Goal: Task Accomplishment & Management: Complete application form

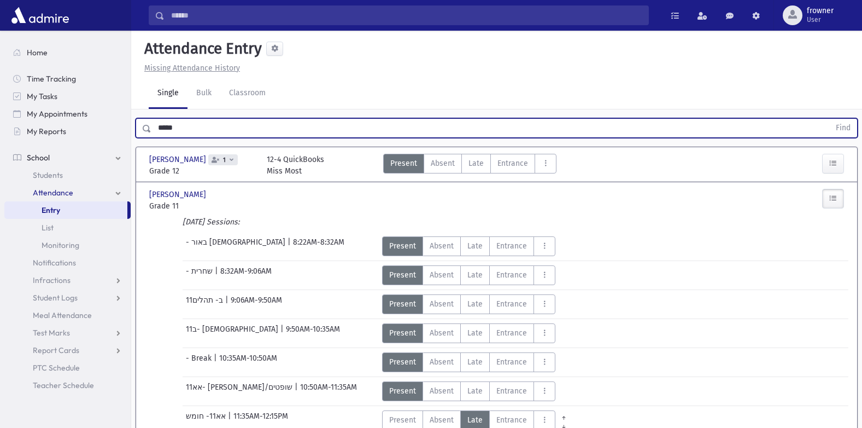
type input "*****"
click at [829, 119] on button "Find" at bounding box center [843, 128] width 28 height 19
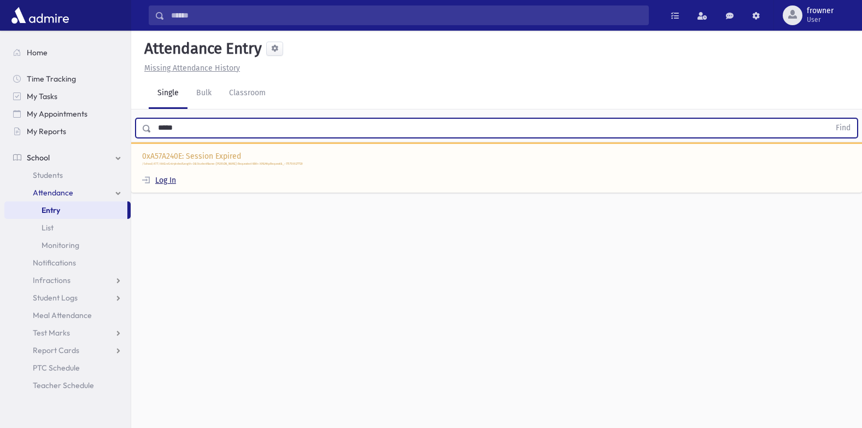
click at [169, 182] on link "Log In" at bounding box center [159, 180] width 34 height 9
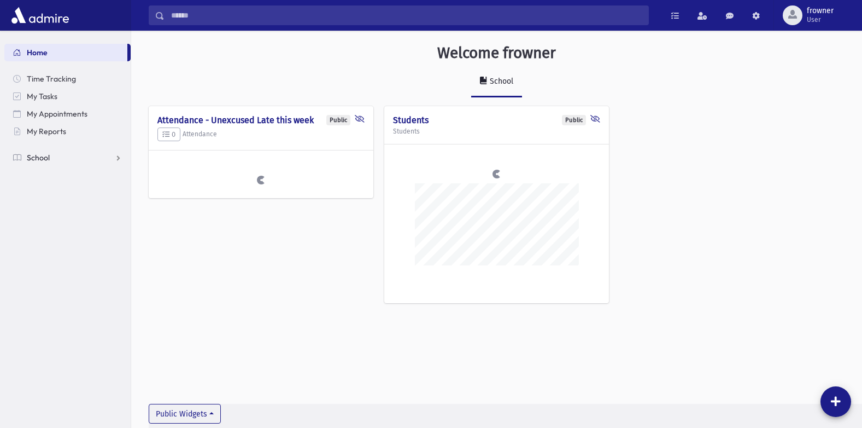
drag, startPoint x: 50, startPoint y: 157, endPoint x: 53, endPoint y: 193, distance: 35.6
click at [50, 157] on link "School" at bounding box center [67, 157] width 126 height 17
click at [52, 192] on span "Attendance" at bounding box center [53, 193] width 40 height 10
click at [53, 206] on span "Entry" at bounding box center [51, 210] width 19 height 10
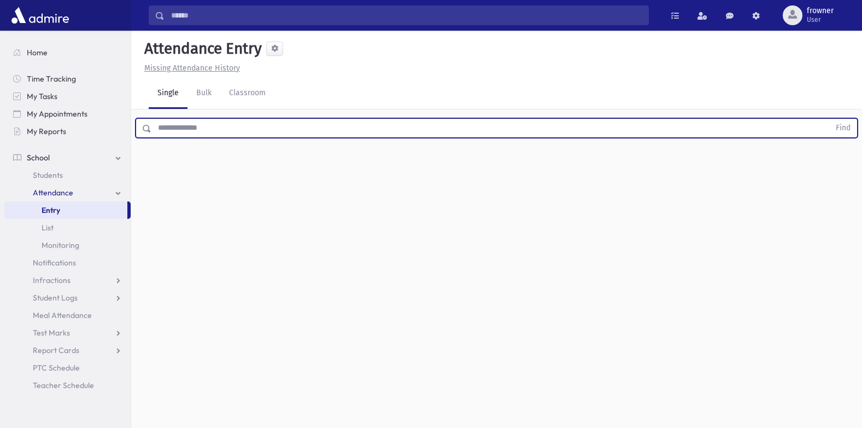
click at [238, 126] on input "text" at bounding box center [490, 128] width 679 height 20
type input "*****"
click at [829, 119] on button "Find" at bounding box center [843, 128] width 28 height 19
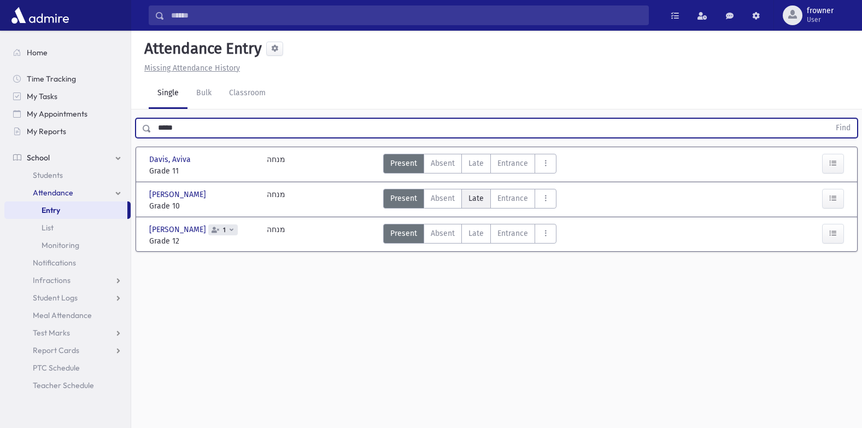
click at [480, 200] on span "Late" at bounding box center [476, 197] width 15 height 11
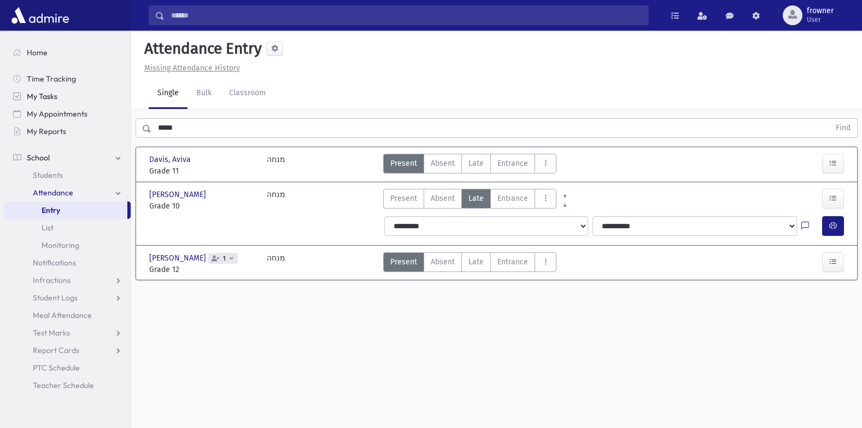
drag, startPoint x: 275, startPoint y: 124, endPoint x: 5, endPoint y: 95, distance: 271.6
click at [0, 95] on html "Search Results Students" at bounding box center [431, 214] width 862 height 428
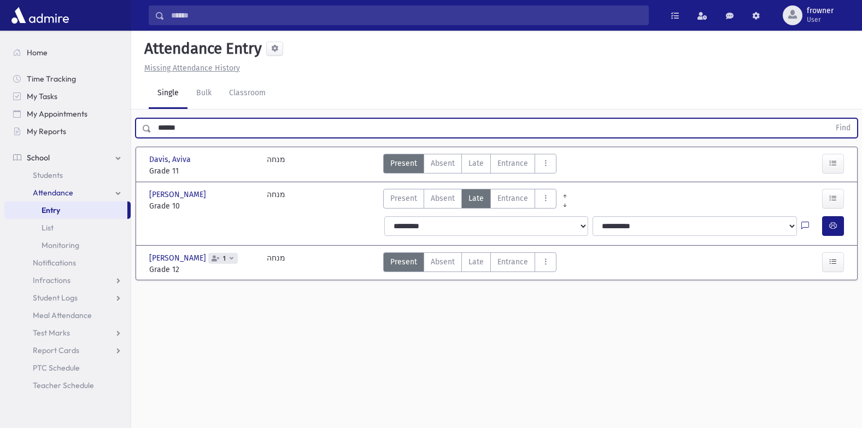
type input "******"
click at [829, 119] on button "Find" at bounding box center [843, 128] width 28 height 19
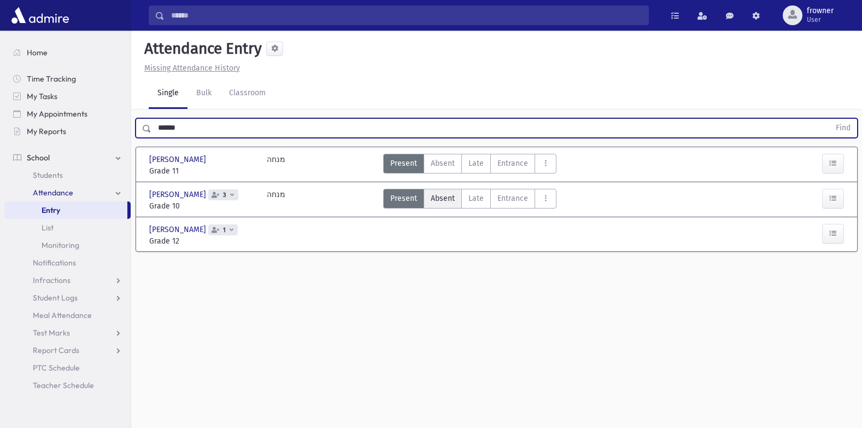
click at [451, 198] on span "Absent" at bounding box center [443, 197] width 24 height 11
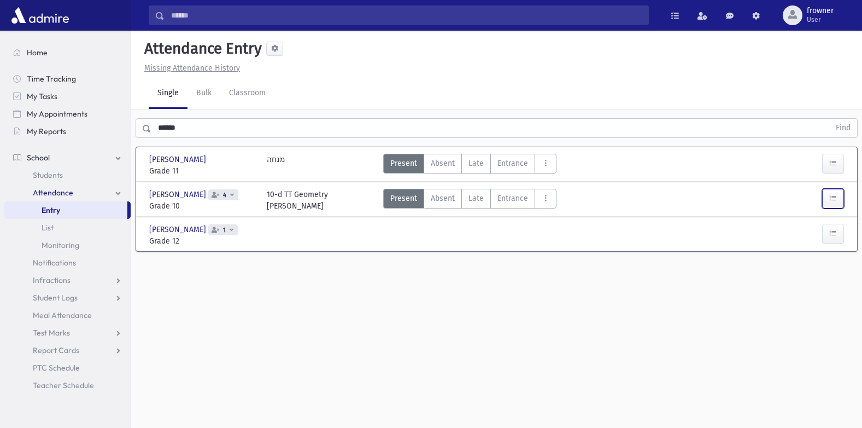
click at [839, 202] on button "button" at bounding box center [833, 199] width 22 height 20
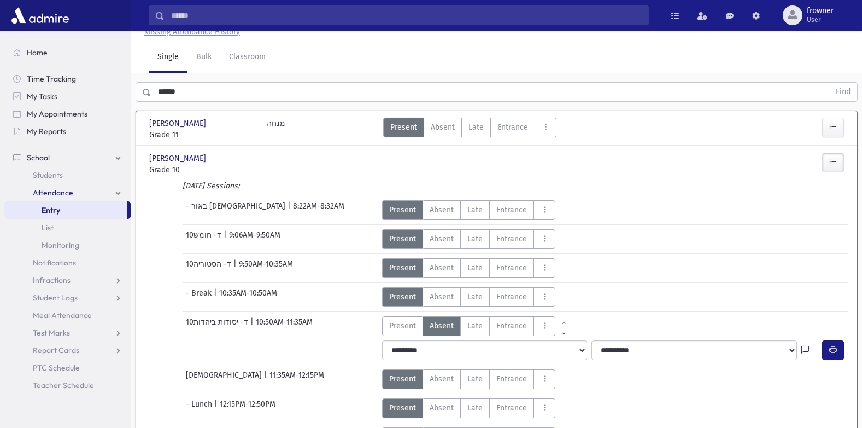
scroll to position [25, 0]
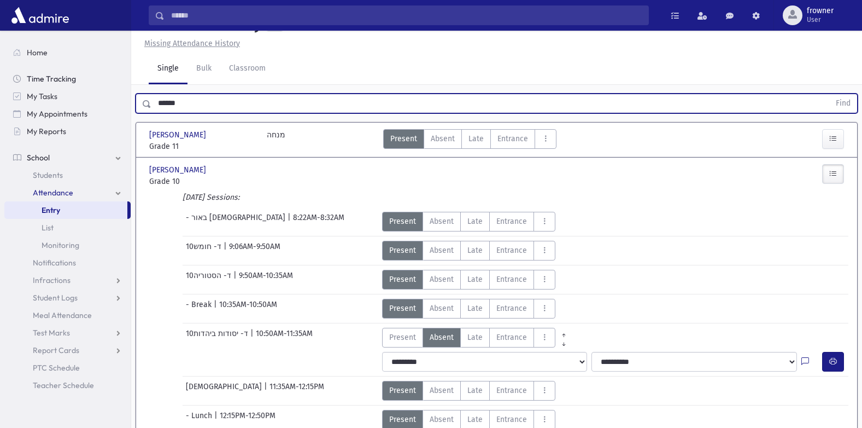
drag, startPoint x: 242, startPoint y: 110, endPoint x: 36, endPoint y: 77, distance: 209.3
click at [36, 77] on div "Search Results Students" at bounding box center [431, 398] width 862 height 846
type input "****"
click at [829, 94] on button "Find" at bounding box center [843, 103] width 28 height 19
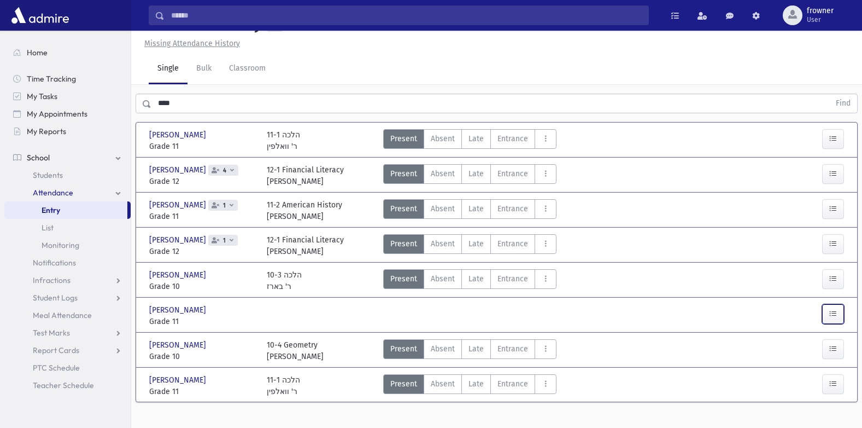
click at [822, 324] on button "button" at bounding box center [833, 314] width 22 height 20
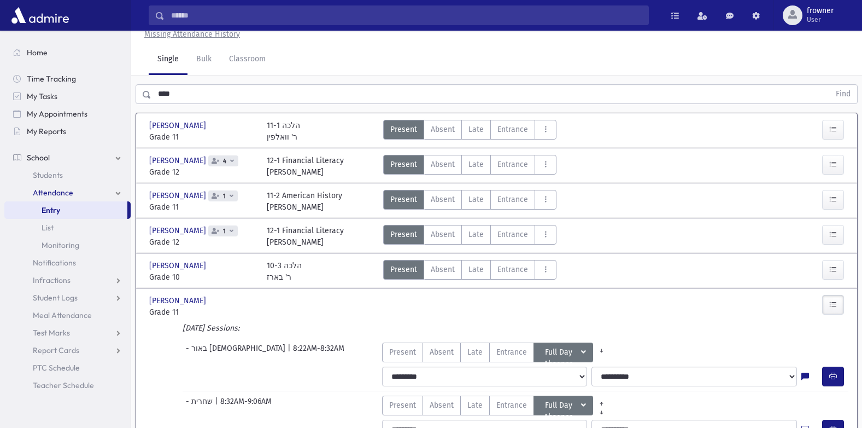
scroll to position [0, 0]
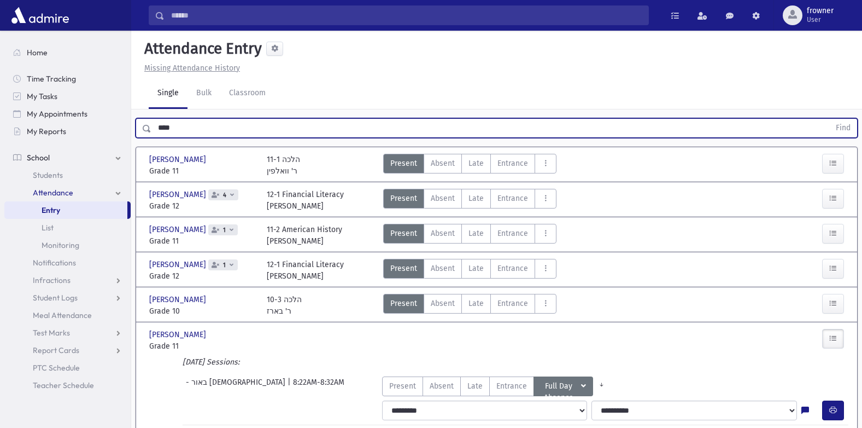
drag, startPoint x: 201, startPoint y: 129, endPoint x: 4, endPoint y: 101, distance: 198.9
type input "****"
click at [829, 119] on button "Find" at bounding box center [843, 128] width 28 height 19
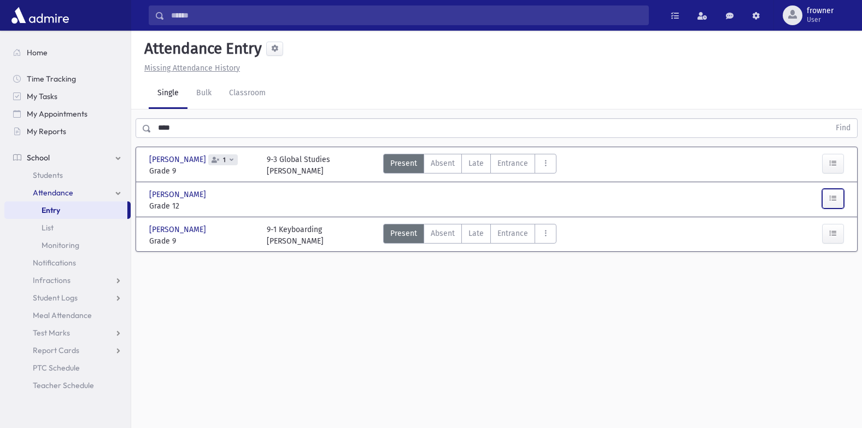
click at [834, 196] on icon "button" at bounding box center [833, 198] width 8 height 9
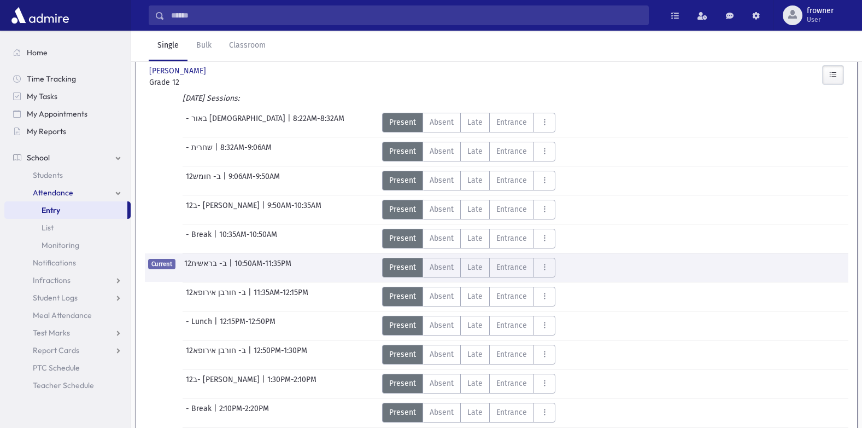
scroll to position [352, 0]
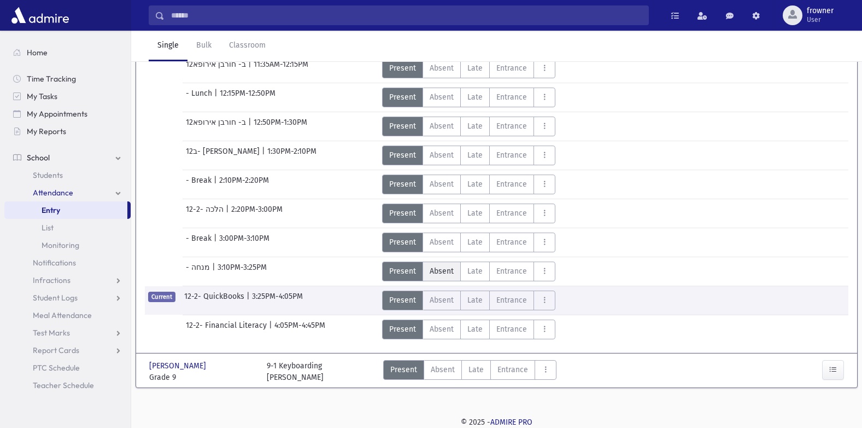
click at [444, 268] on span "Absent" at bounding box center [442, 270] width 24 height 11
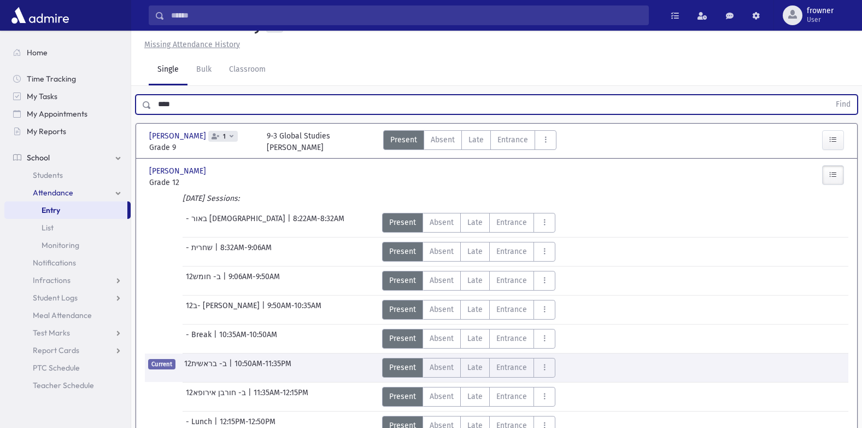
drag, startPoint x: 200, startPoint y: 110, endPoint x: -2, endPoint y: 80, distance: 204.5
click at [0, 80] on html "Search Results Students" at bounding box center [431, 190] width 862 height 428
type input "***"
click at [826, 133] on button "button" at bounding box center [833, 140] width 22 height 20
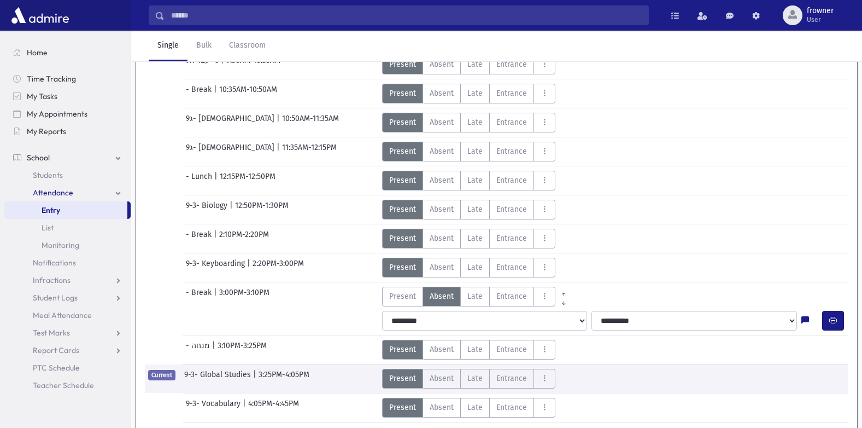
scroll to position [202, 0]
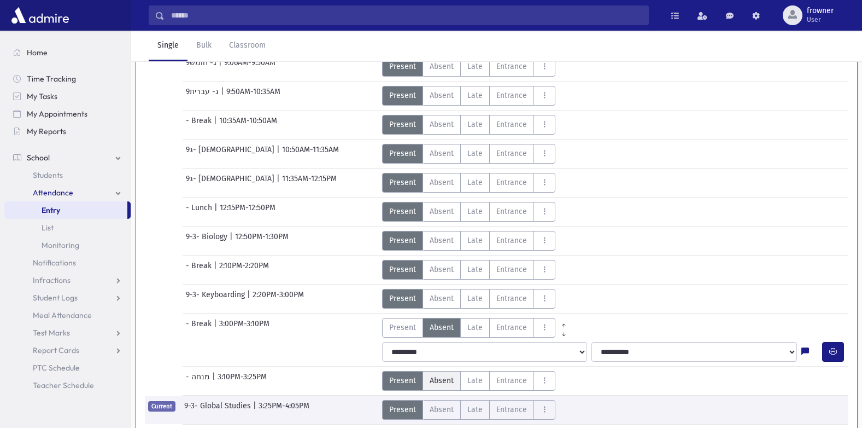
click at [444, 378] on span "Absent" at bounding box center [442, 380] width 24 height 11
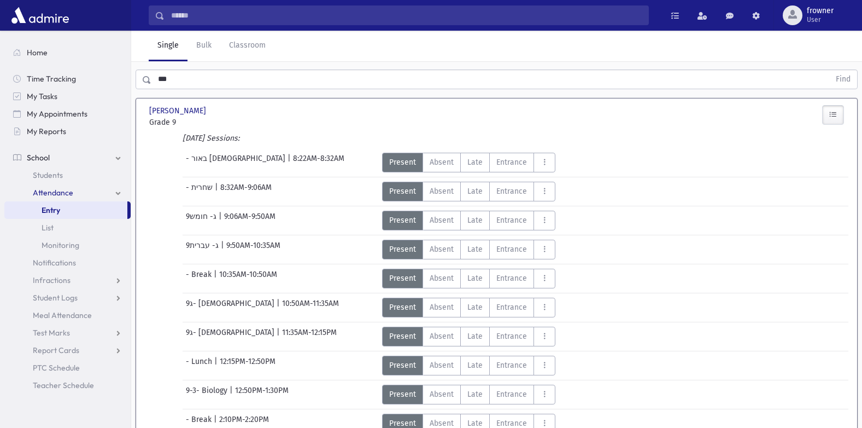
scroll to position [0, 0]
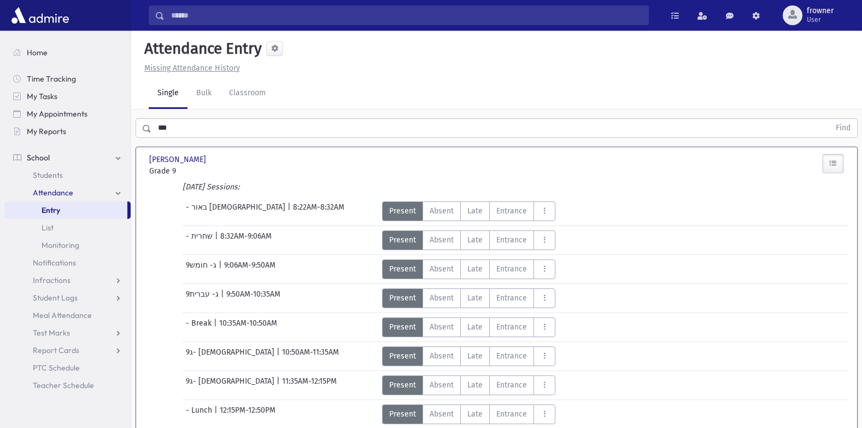
drag, startPoint x: 208, startPoint y: 118, endPoint x: 143, endPoint y: 97, distance: 68.3
click at [0, 102] on html "Search Results Students" at bounding box center [431, 214] width 862 height 428
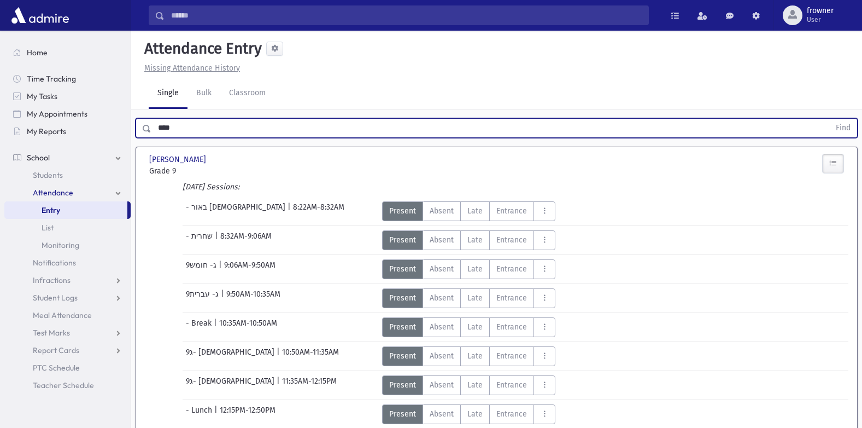
type input "****"
click at [829, 119] on button "Find" at bounding box center [843, 128] width 28 height 19
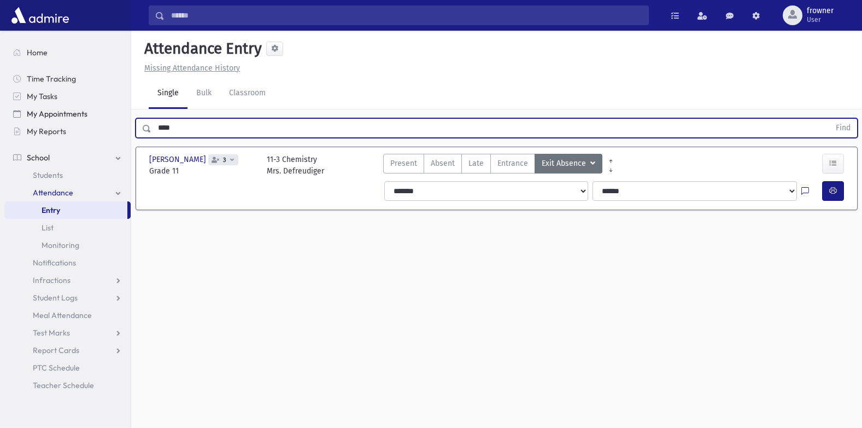
drag, startPoint x: 187, startPoint y: 131, endPoint x: 57, endPoint y: 113, distance: 130.8
click at [57, 113] on div "Search Results Students" at bounding box center [431, 226] width 862 height 452
type input "****"
click at [829, 119] on button "Find" at bounding box center [843, 128] width 28 height 19
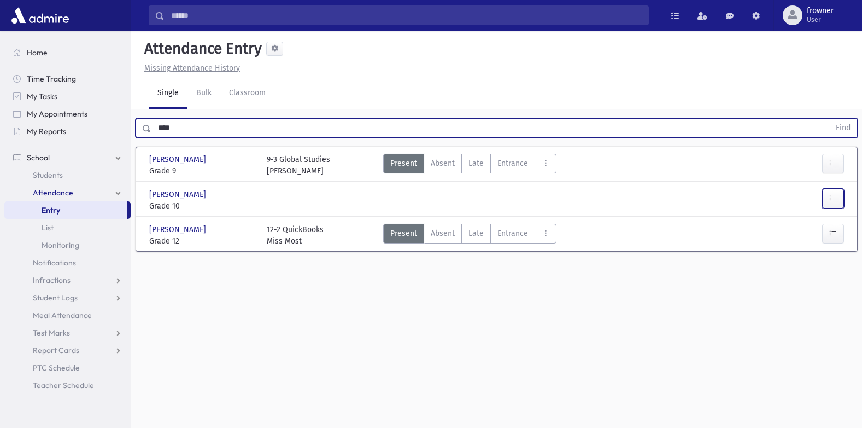
click at [834, 202] on icon "button" at bounding box center [833, 198] width 8 height 9
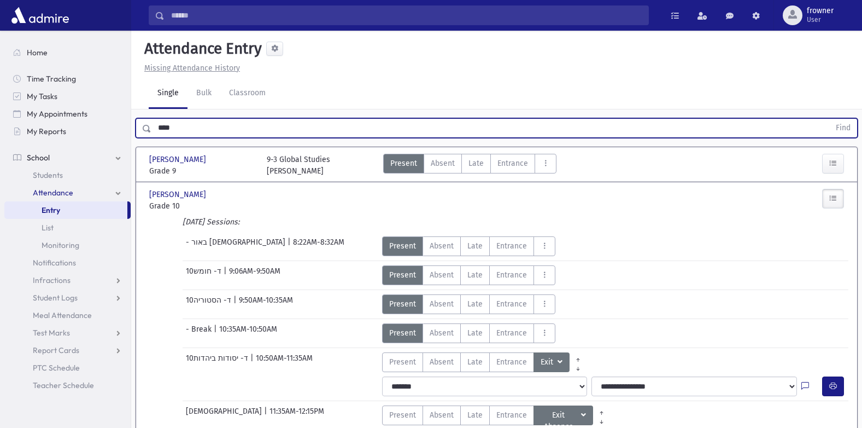
drag, startPoint x: 249, startPoint y: 125, endPoint x: 0, endPoint y: 81, distance: 252.7
click at [0, 83] on html "Search Results Students" at bounding box center [431, 214] width 862 height 428
type input "***"
click at [829, 119] on button "Find" at bounding box center [843, 128] width 28 height 19
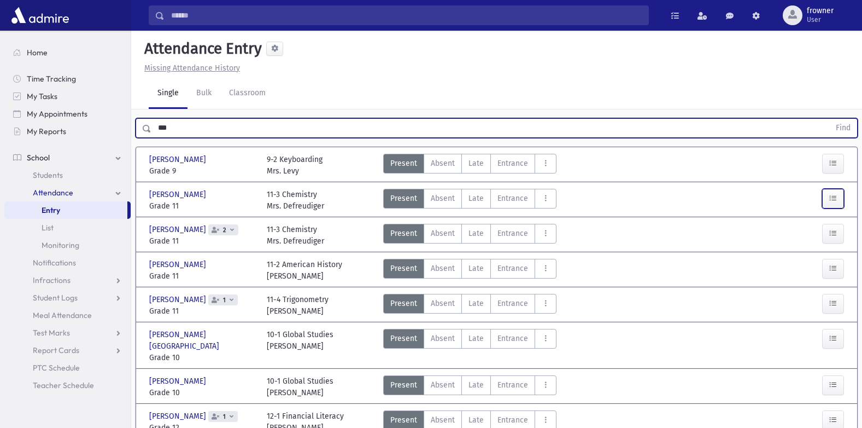
click at [837, 195] on icon "button" at bounding box center [833, 198] width 8 height 9
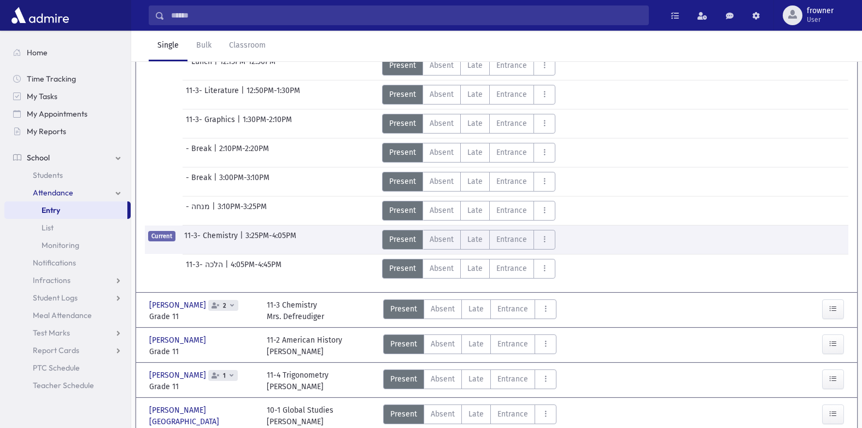
scroll to position [332, 0]
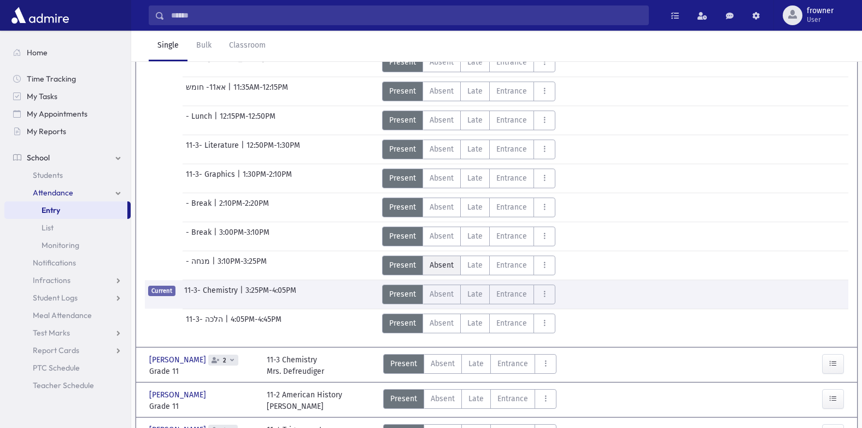
click at [431, 262] on span "Absent" at bounding box center [442, 264] width 24 height 11
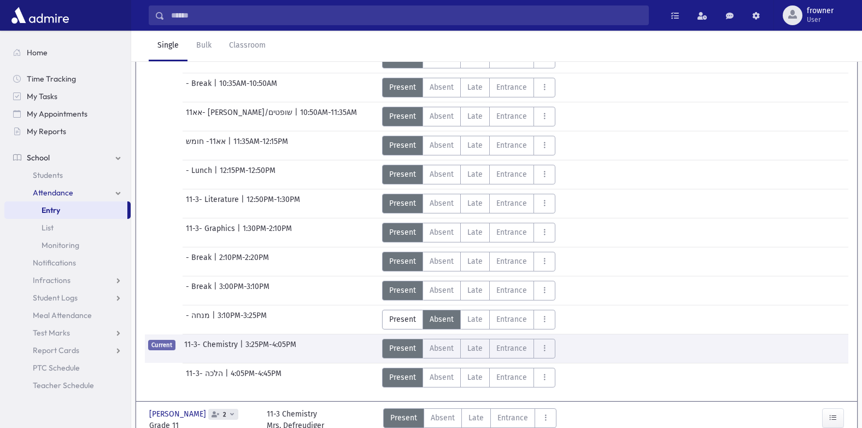
scroll to position [4, 0]
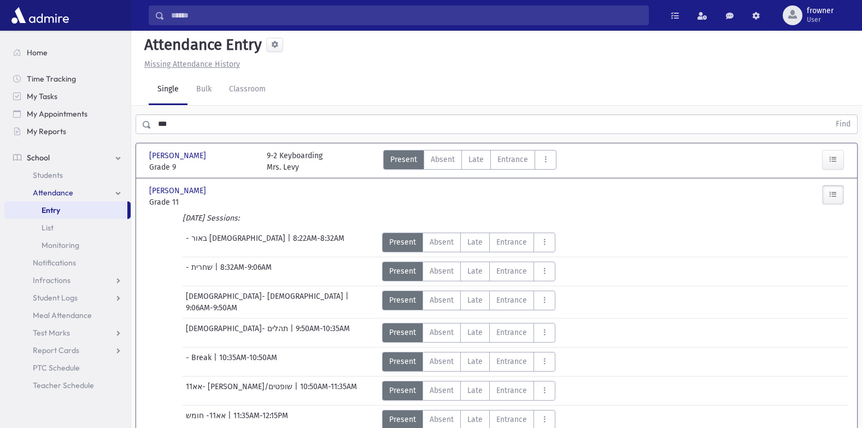
drag, startPoint x: 137, startPoint y: 118, endPoint x: -2, endPoint y: 96, distance: 141.1
click at [0, 96] on html "Search Results Students" at bounding box center [431, 210] width 862 height 428
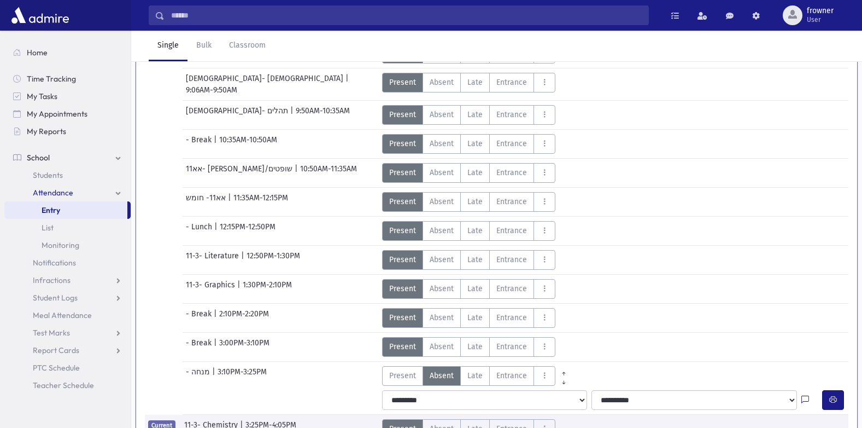
scroll to position [332, 0]
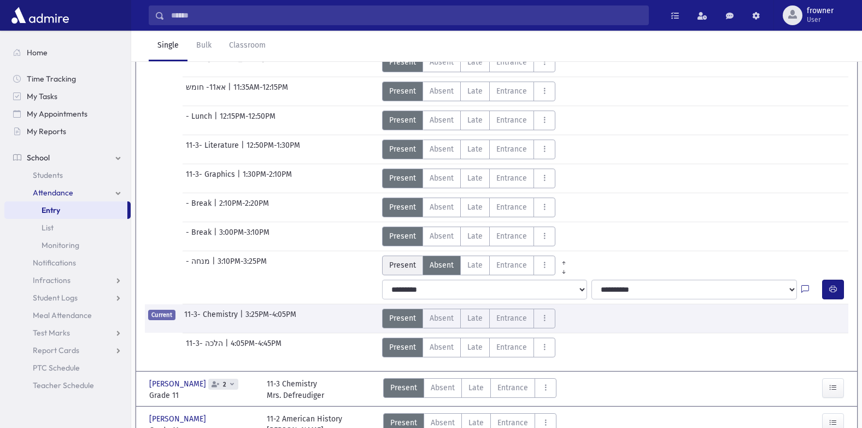
click at [396, 267] on label "Present P" at bounding box center [402, 265] width 41 height 20
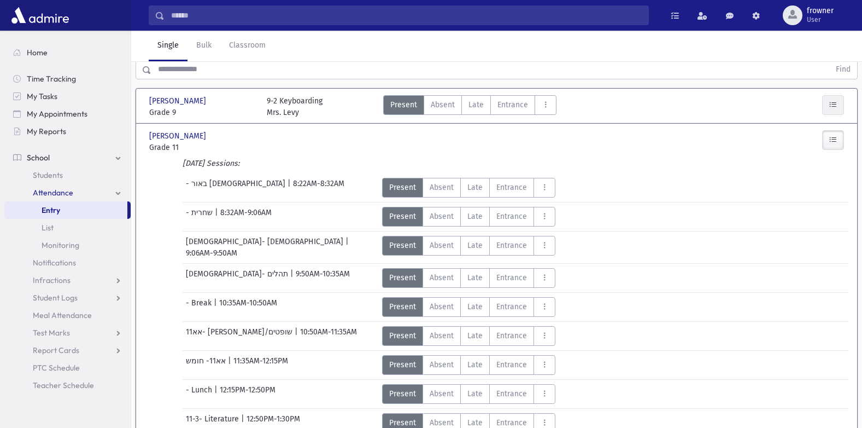
drag, startPoint x: 834, startPoint y: 118, endPoint x: 835, endPoint y: 110, distance: 8.3
click at [834, 118] on div "Beren, Esther Beren, Esther Grade 9 Grade 9 9-2 Keyboarding Mrs. Levy Present P…" at bounding box center [497, 106] width 704 height 34
click at [834, 109] on icon "button" at bounding box center [833, 104] width 8 height 9
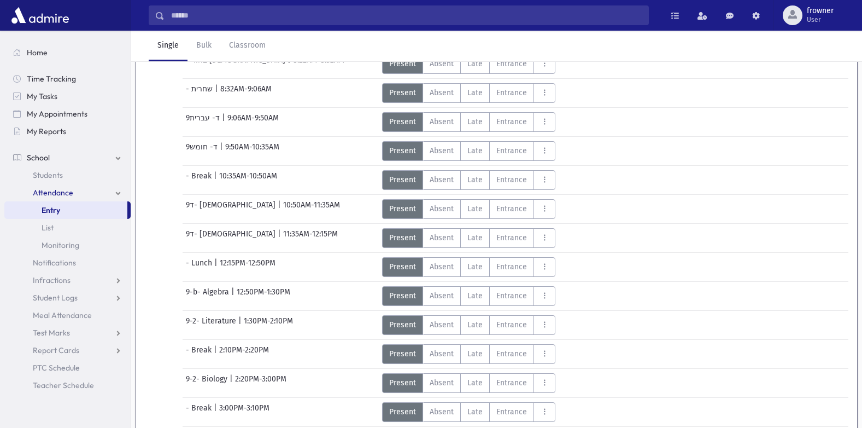
scroll to position [328, 0]
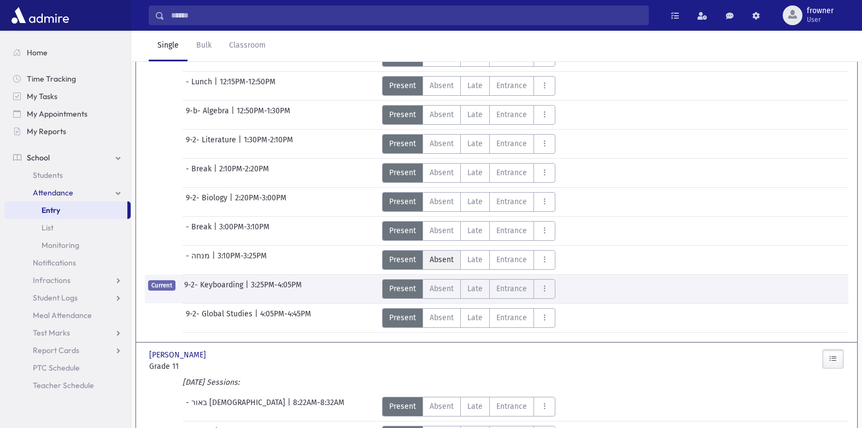
click at [436, 255] on span "Absent" at bounding box center [442, 259] width 24 height 11
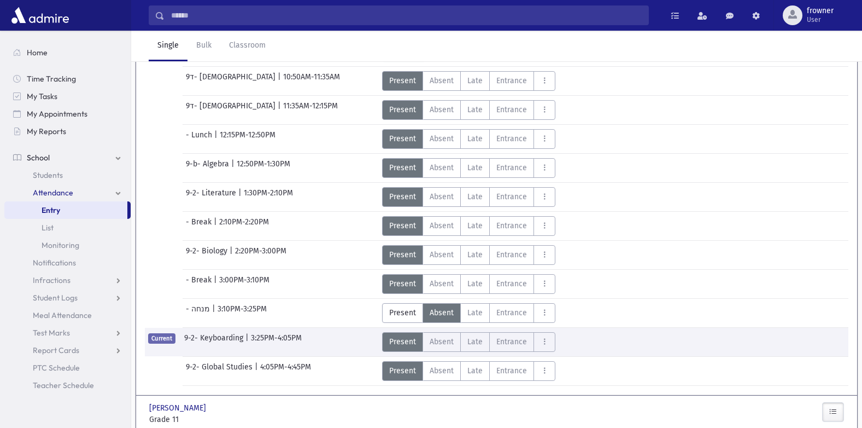
scroll to position [0, 0]
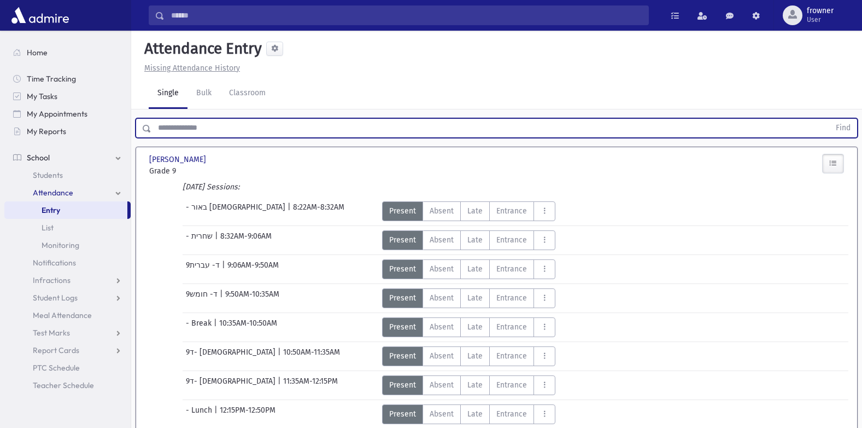
click at [183, 122] on input "text" at bounding box center [490, 128] width 679 height 20
type input "****"
click at [829, 119] on button "Find" at bounding box center [843, 128] width 28 height 19
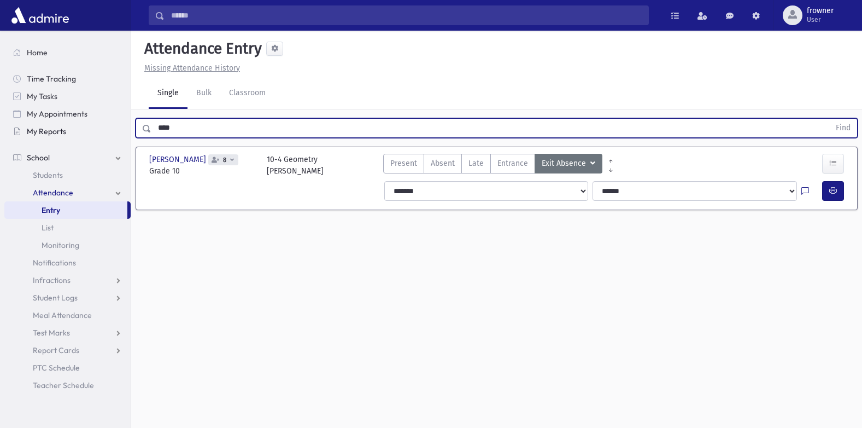
drag, startPoint x: 178, startPoint y: 126, endPoint x: 59, endPoint y: 131, distance: 119.8
click at [65, 130] on div "Search Results Students" at bounding box center [431, 226] width 862 height 452
type input "***"
click at [829, 119] on button "Find" at bounding box center [843, 128] width 28 height 19
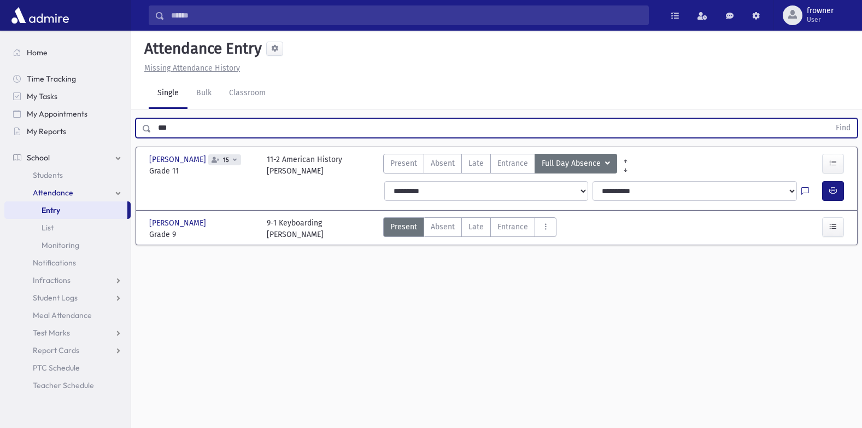
drag, startPoint x: 233, startPoint y: 126, endPoint x: -2, endPoint y: 116, distance: 235.9
click at [0, 116] on html "Search Results Students" at bounding box center [431, 214] width 862 height 428
click at [829, 119] on button "Find" at bounding box center [843, 128] width 28 height 19
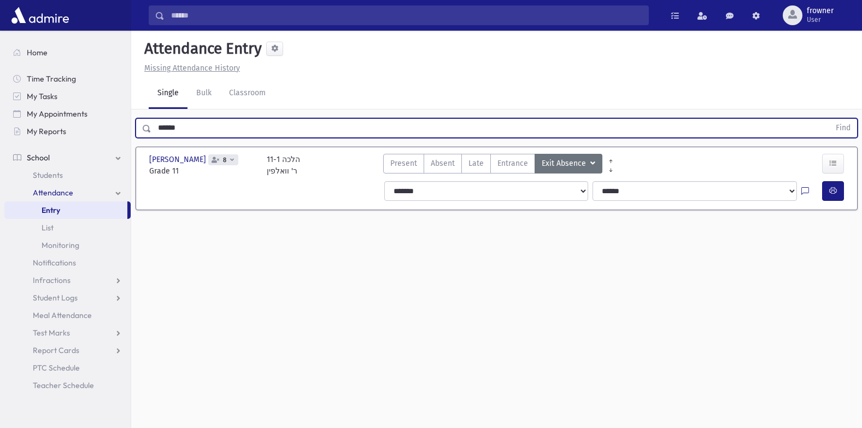
drag, startPoint x: 195, startPoint y: 125, endPoint x: 322, endPoint y: 120, distance: 126.9
click at [57, 105] on div "Search Results Students" at bounding box center [431, 226] width 862 height 452
type input "****"
click at [829, 119] on button "Find" at bounding box center [843, 128] width 28 height 19
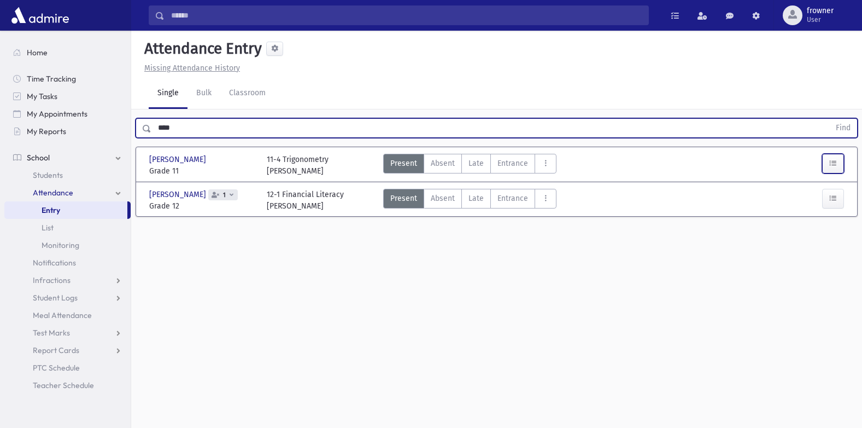
click at [825, 167] on button "button" at bounding box center [833, 164] width 22 height 20
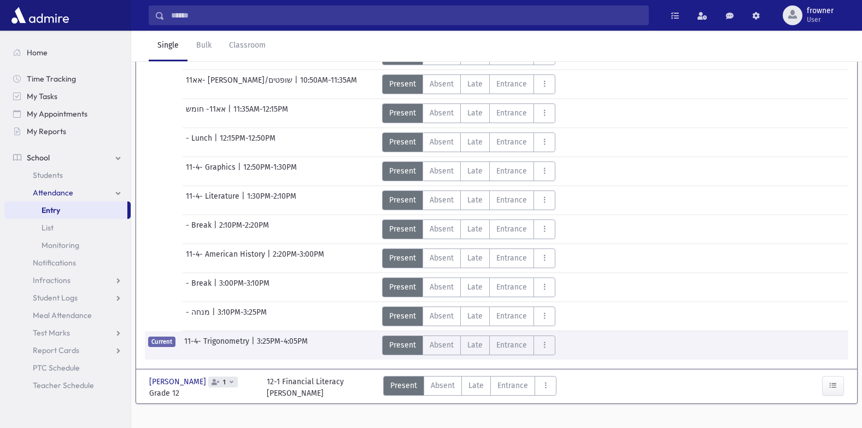
scroll to position [288, 0]
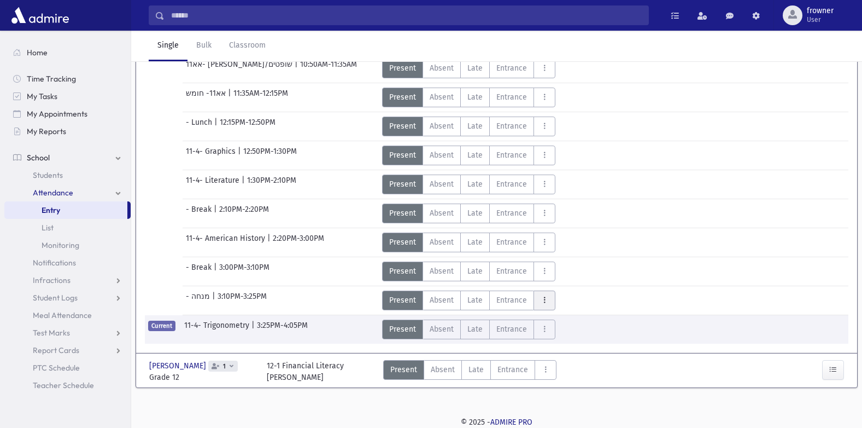
click at [546, 299] on icon "AttTypes" at bounding box center [545, 299] width 8 height 9
click at [553, 164] on label "Exit EX" at bounding box center [577, 172] width 87 height 20
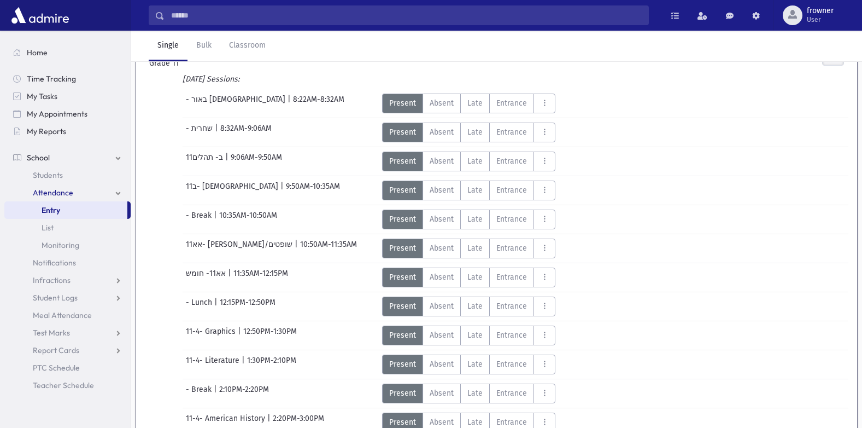
scroll to position [0, 0]
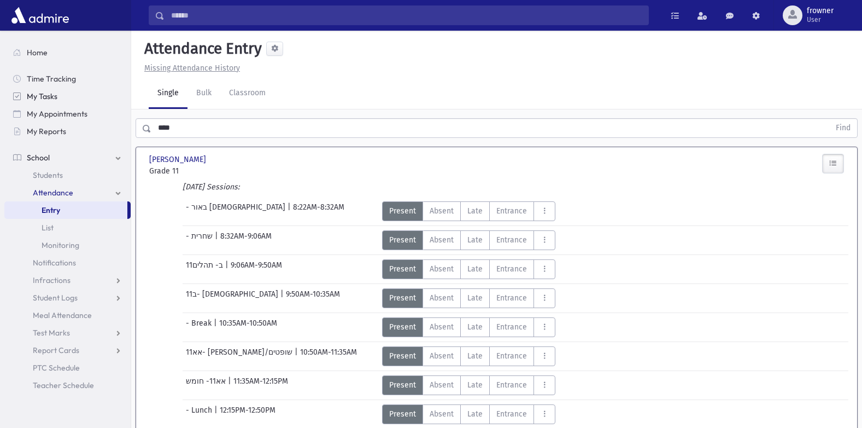
drag, startPoint x: 49, startPoint y: 98, endPoint x: 43, endPoint y: 98, distance: 6.0
click at [44, 98] on div "Search Results Students" at bounding box center [431, 369] width 862 height 739
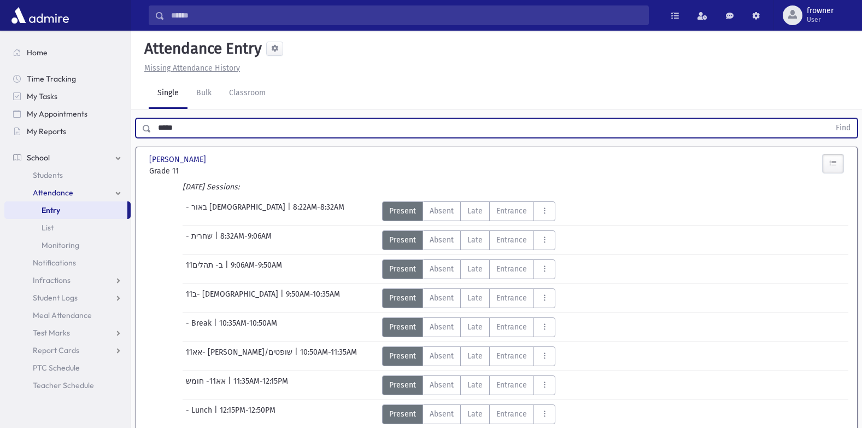
type input "*****"
click at [829, 119] on button "Find" at bounding box center [843, 128] width 28 height 19
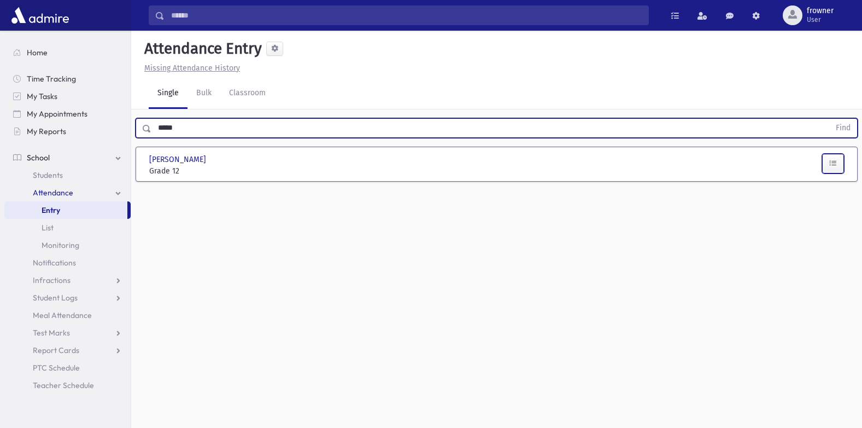
click at [827, 161] on button "button" at bounding box center [833, 164] width 22 height 20
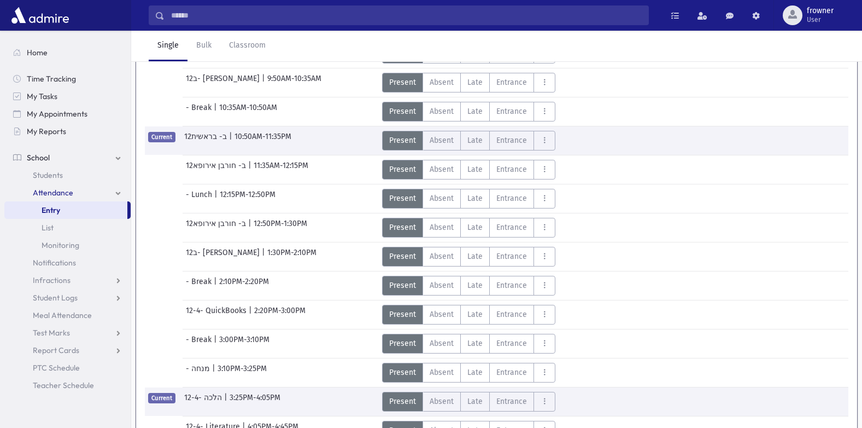
scroll to position [282, 0]
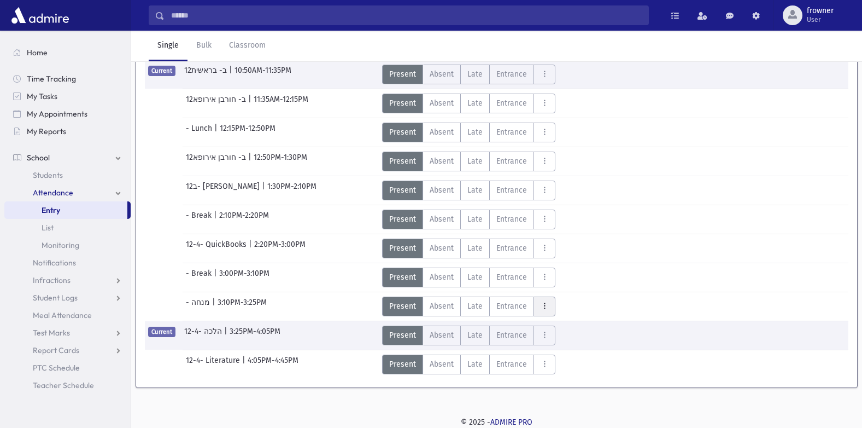
click at [542, 301] on button "AttTypes" at bounding box center [545, 306] width 22 height 20
click at [557, 273] on span "Talking" at bounding box center [577, 276] width 70 height 11
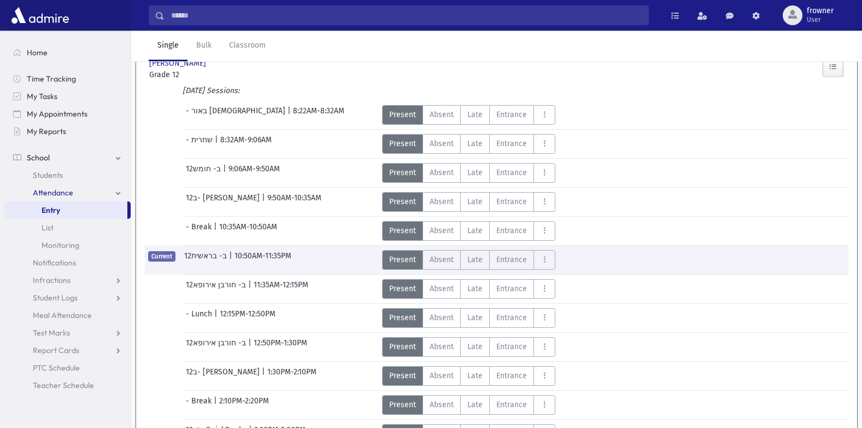
scroll to position [0, 0]
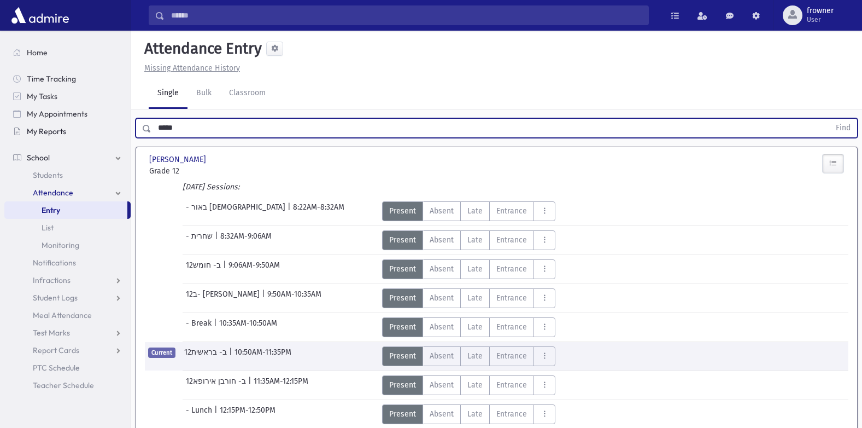
drag, startPoint x: 194, startPoint y: 119, endPoint x: 9, endPoint y: 134, distance: 184.8
click at [9, 134] on div "Search Results Students" at bounding box center [431, 366] width 862 height 733
type input "*****"
click at [829, 119] on button "Find" at bounding box center [843, 128] width 28 height 19
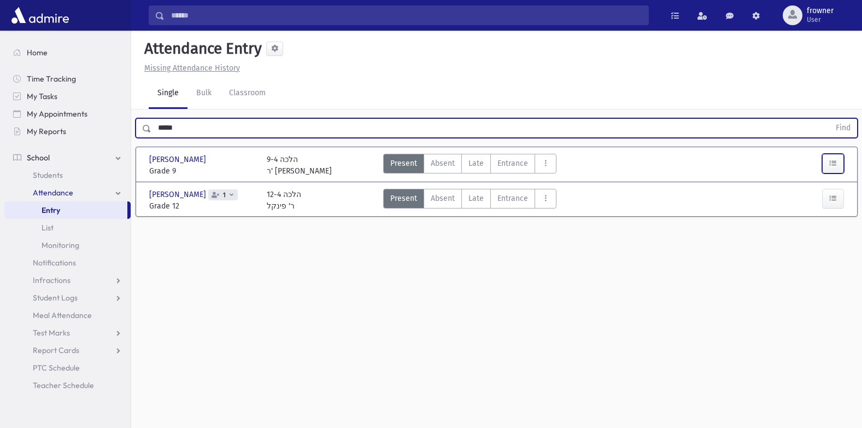
click at [835, 154] on button "button" at bounding box center [833, 164] width 22 height 20
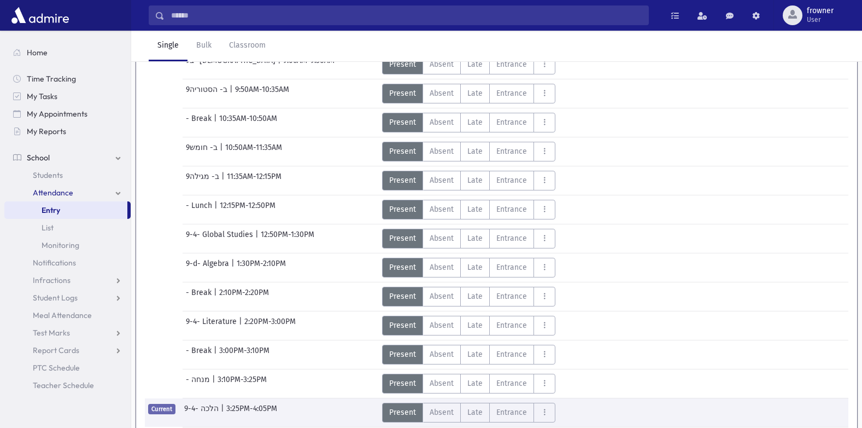
scroll to position [317, 0]
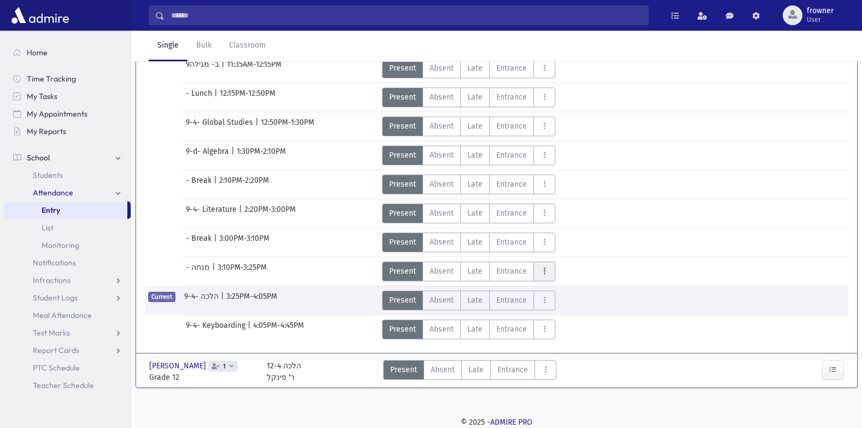
click at [540, 265] on button "AttTypes" at bounding box center [545, 271] width 22 height 20
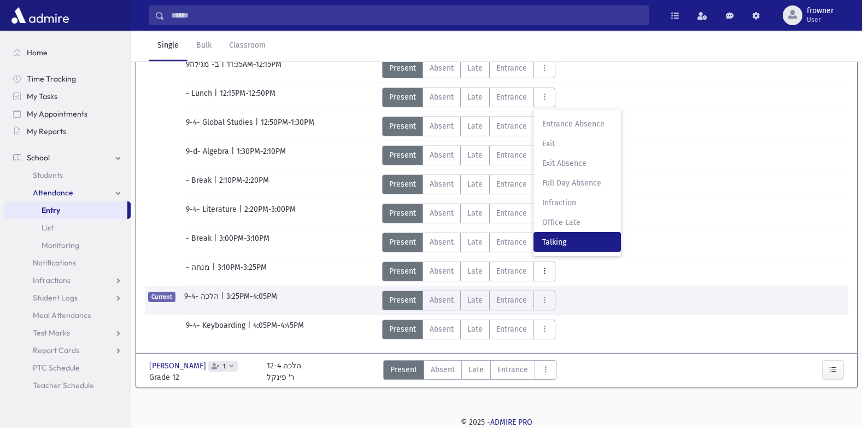
click at [575, 247] on span "Talking" at bounding box center [577, 241] width 70 height 11
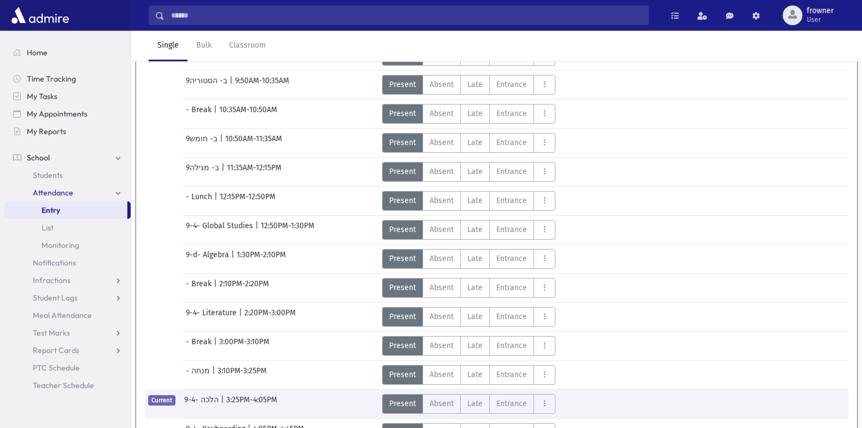
scroll to position [0, 0]
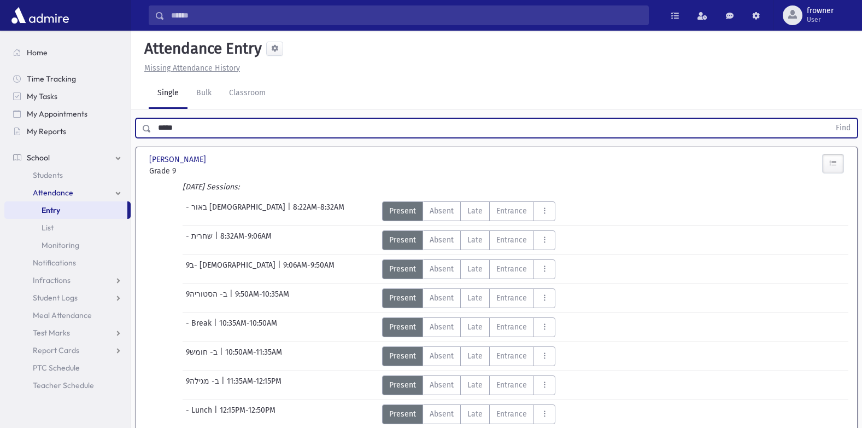
drag, startPoint x: 218, startPoint y: 129, endPoint x: 1, endPoint y: 101, distance: 218.4
click at [0, 101] on html "Search Results Students" at bounding box center [431, 214] width 862 height 428
type input "***"
click at [829, 119] on button "Find" at bounding box center [843, 128] width 28 height 19
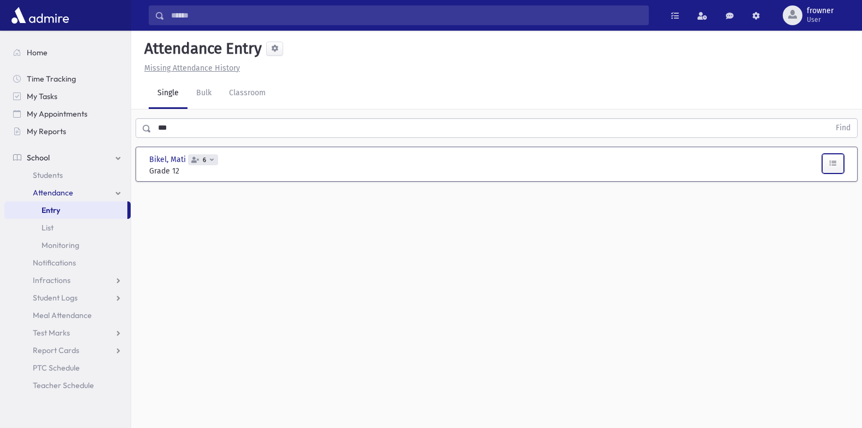
click at [836, 157] on button "button" at bounding box center [833, 164] width 22 height 20
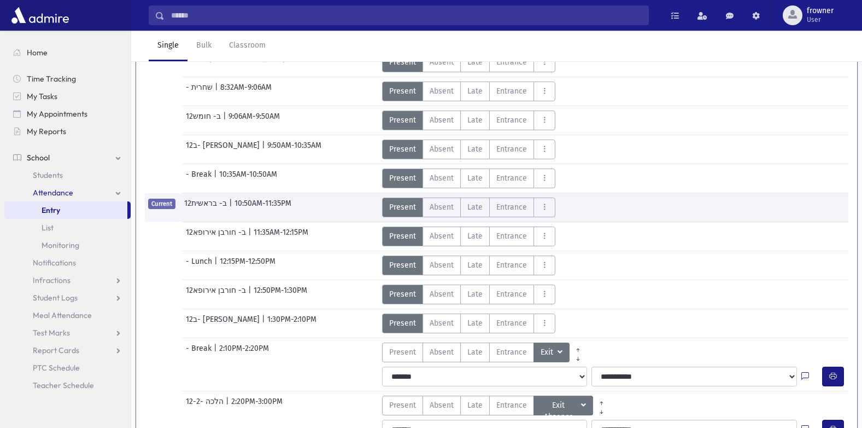
scroll to position [25, 0]
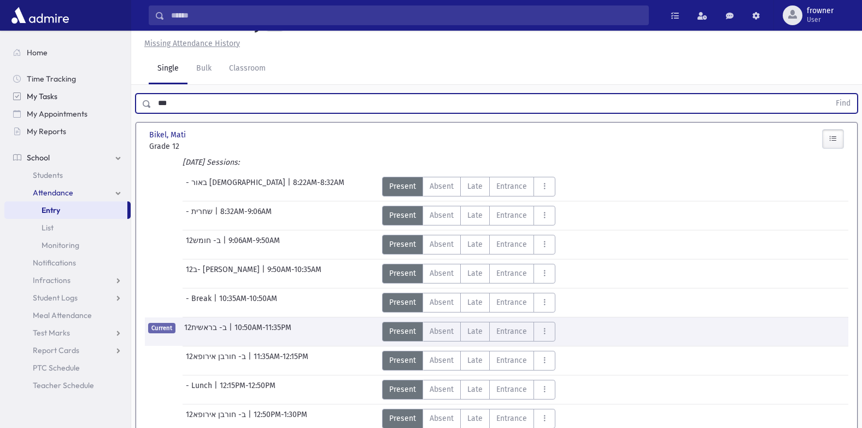
drag, startPoint x: 223, startPoint y: 101, endPoint x: 39, endPoint y: 95, distance: 183.8
click at [49, 95] on div "Search Results Students" at bounding box center [431, 401] width 862 height 853
type input "****"
click at [829, 94] on button "Find" at bounding box center [843, 103] width 28 height 19
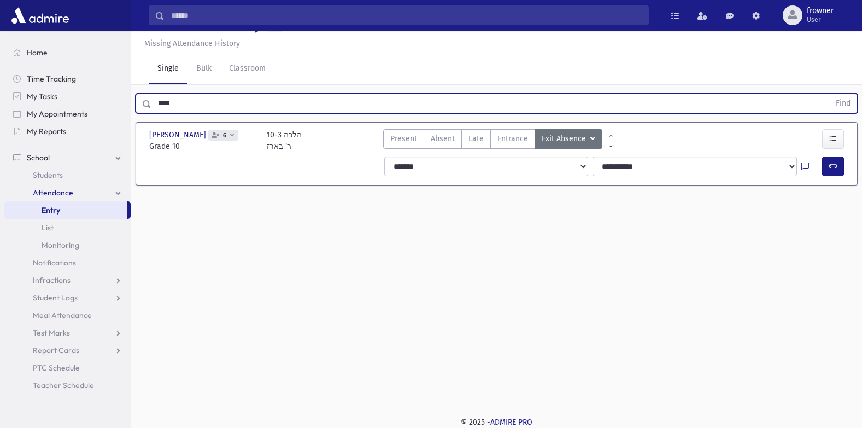
drag, startPoint x: 195, startPoint y: 100, endPoint x: 0, endPoint y: 59, distance: 199.6
click at [0, 59] on html "Search Results Students" at bounding box center [431, 189] width 862 height 428
type input "****"
click at [829, 94] on button "Find" at bounding box center [843, 103] width 28 height 19
drag, startPoint x: 191, startPoint y: 109, endPoint x: 22, endPoint y: 102, distance: 168.6
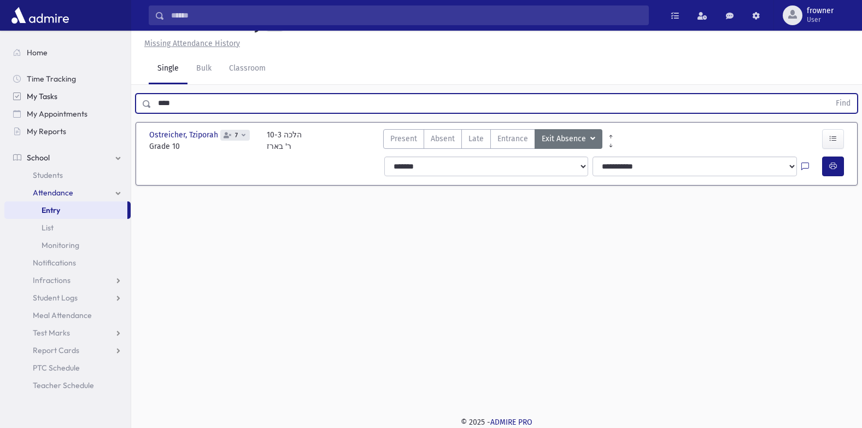
click at [26, 101] on div "Search Results Students" at bounding box center [431, 201] width 862 height 452
type input "***"
click at [829, 94] on button "Find" at bounding box center [843, 103] width 28 height 19
drag, startPoint x: 185, startPoint y: 106, endPoint x: 39, endPoint y: 93, distance: 147.1
click at [39, 93] on div "Search Results Students" at bounding box center [431, 201] width 862 height 452
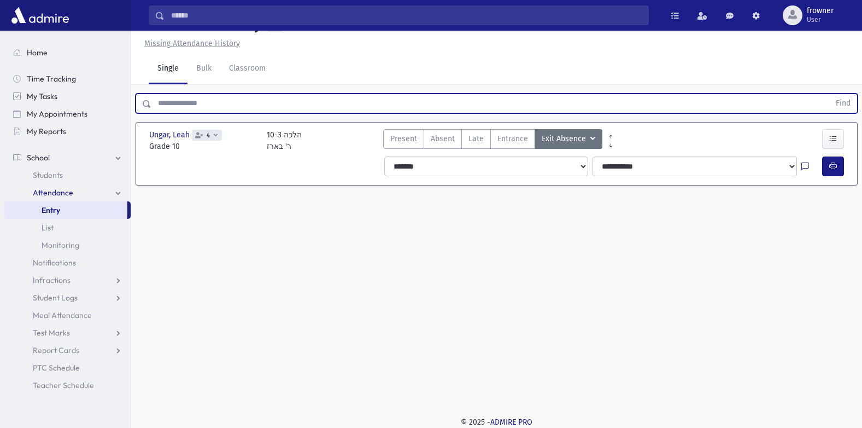
type input "*"
click at [829, 94] on button "Find" at bounding box center [843, 103] width 28 height 19
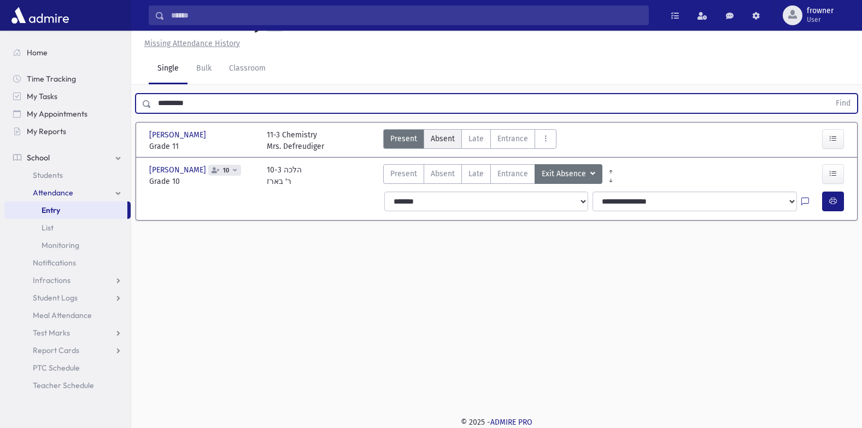
click at [829, 94] on button "Find" at bounding box center [843, 103] width 28 height 19
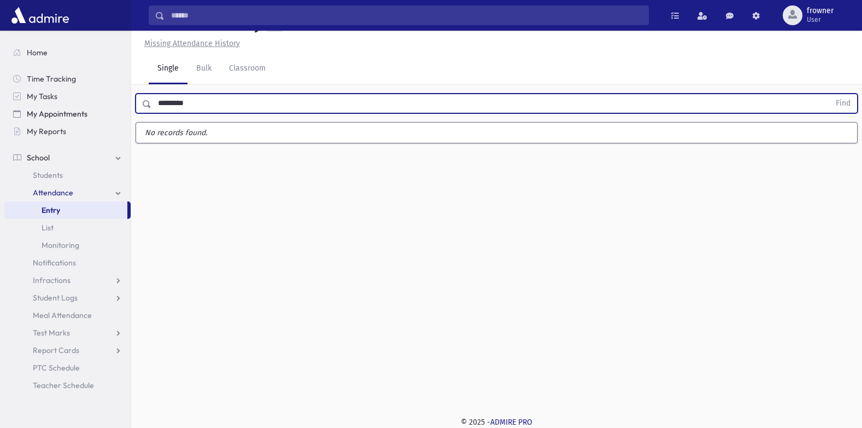
drag, startPoint x: 176, startPoint y: 104, endPoint x: 71, endPoint y: 112, distance: 105.3
click at [71, 112] on div "Search Results Students" at bounding box center [431, 201] width 862 height 452
click at [829, 94] on button "Find" at bounding box center [843, 103] width 28 height 19
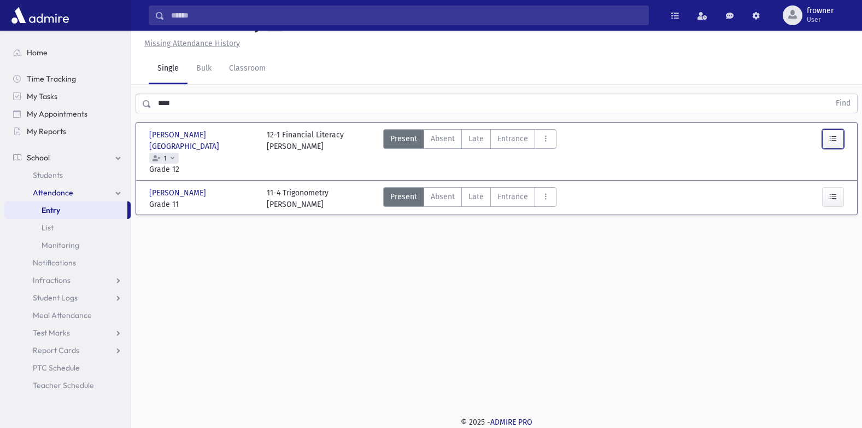
click at [831, 142] on icon "button" at bounding box center [833, 138] width 8 height 9
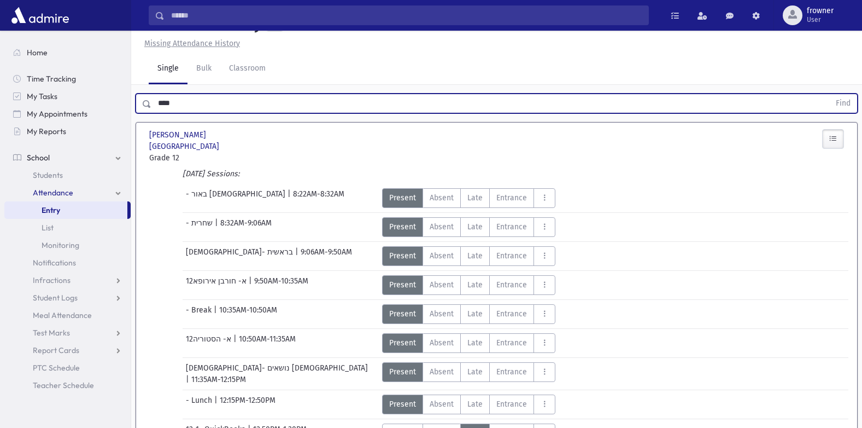
drag, startPoint x: 186, startPoint y: 93, endPoint x: 0, endPoint y: 64, distance: 188.2
click at [0, 74] on html "Search Results Students" at bounding box center [431, 189] width 862 height 428
click at [829, 94] on button "Find" at bounding box center [843, 103] width 28 height 19
type input "*****"
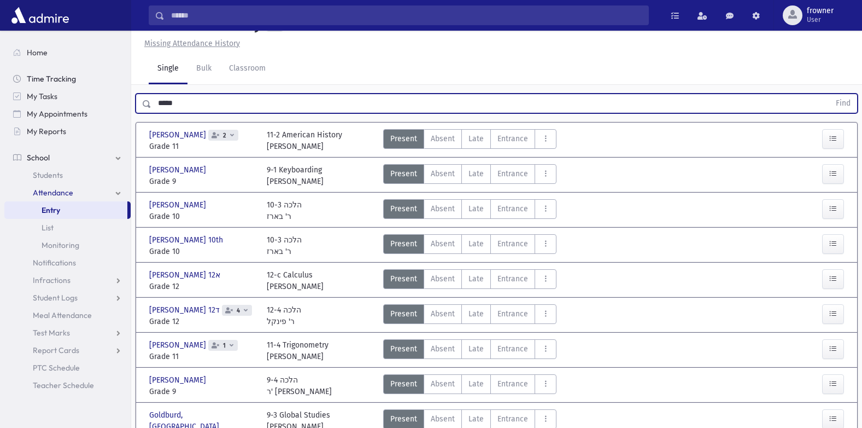
drag, startPoint x: 180, startPoint y: 108, endPoint x: 62, endPoint y: 80, distance: 121.3
click at [62, 80] on div "Search Results Students" at bounding box center [431, 435] width 862 height 920
click at [829, 94] on button "Find" at bounding box center [843, 103] width 28 height 19
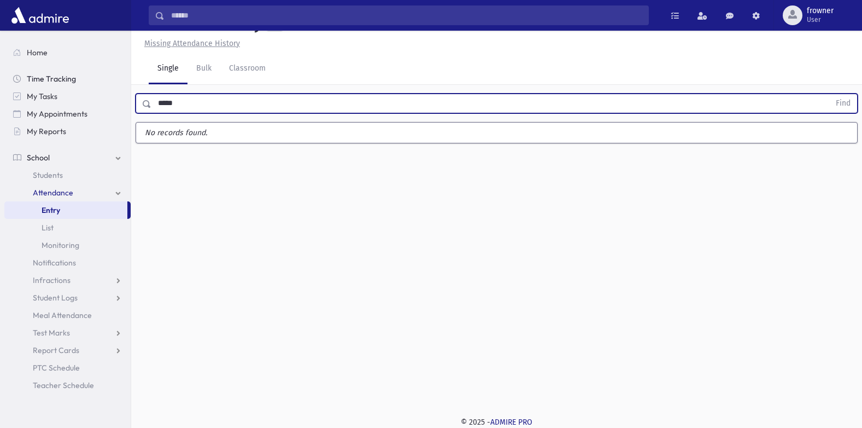
type input "*****"
click at [829, 94] on button "Find" at bounding box center [843, 103] width 28 height 19
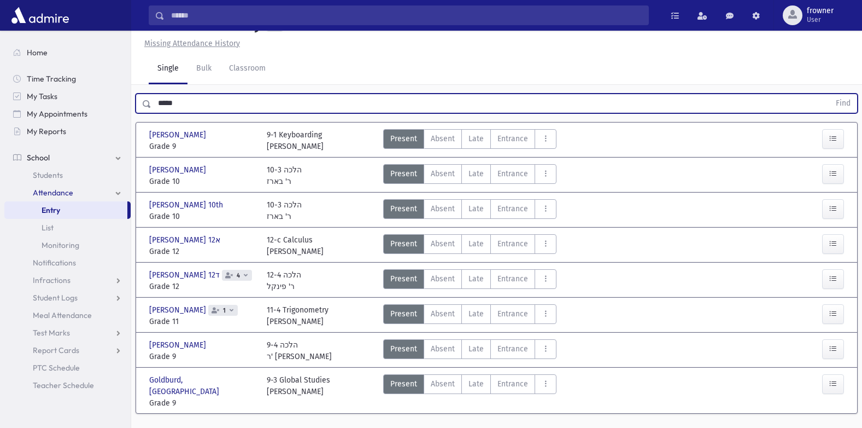
scroll to position [39, 0]
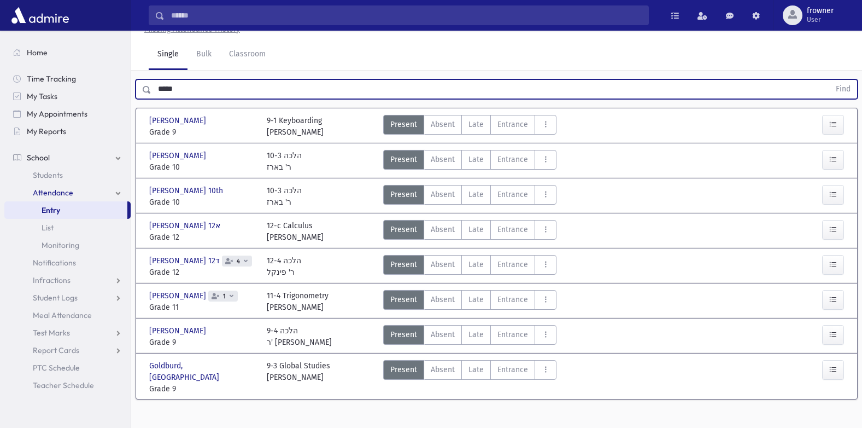
click at [846, 367] on div at bounding box center [820, 377] width 59 height 34
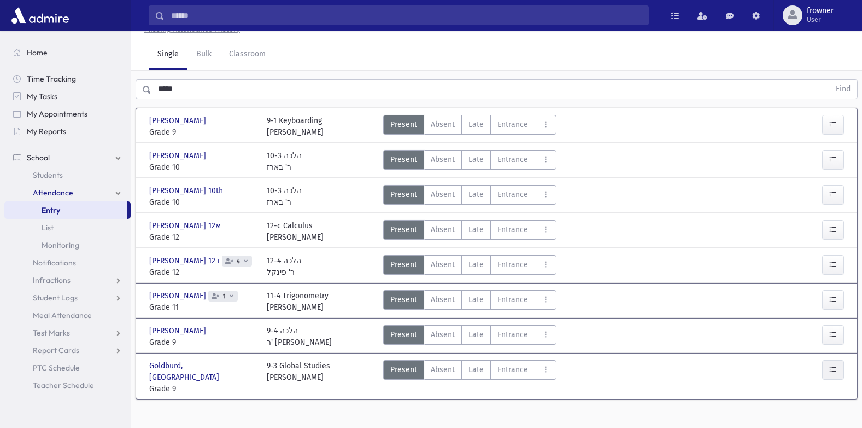
click at [844, 367] on div at bounding box center [820, 377] width 59 height 34
click at [831, 365] on button "button" at bounding box center [833, 370] width 22 height 20
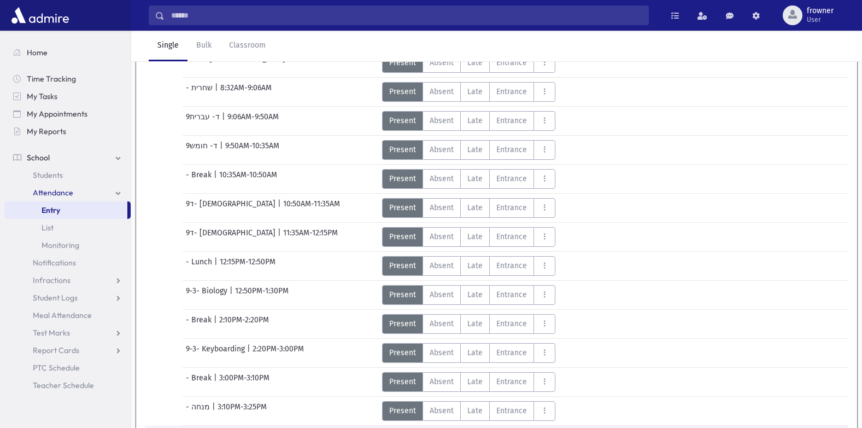
scroll to position [498, 0]
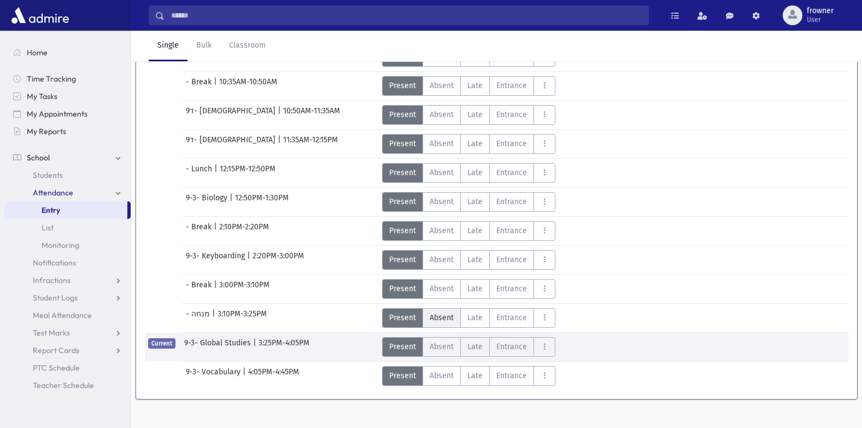
click at [442, 312] on span "Absent" at bounding box center [442, 317] width 24 height 11
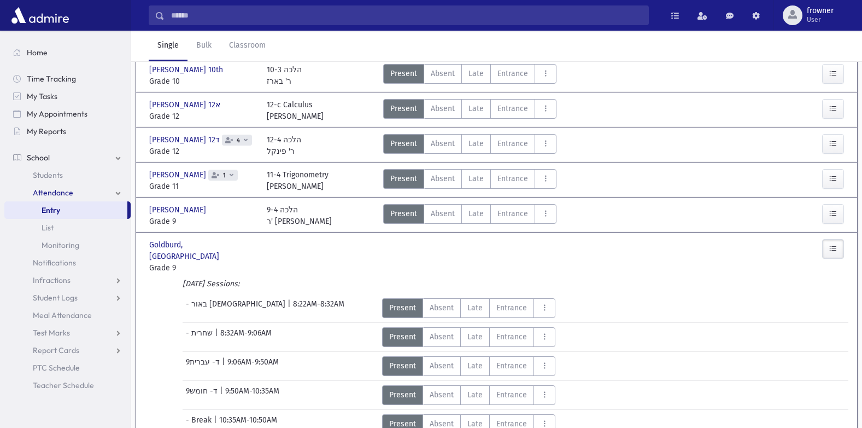
scroll to position [0, 0]
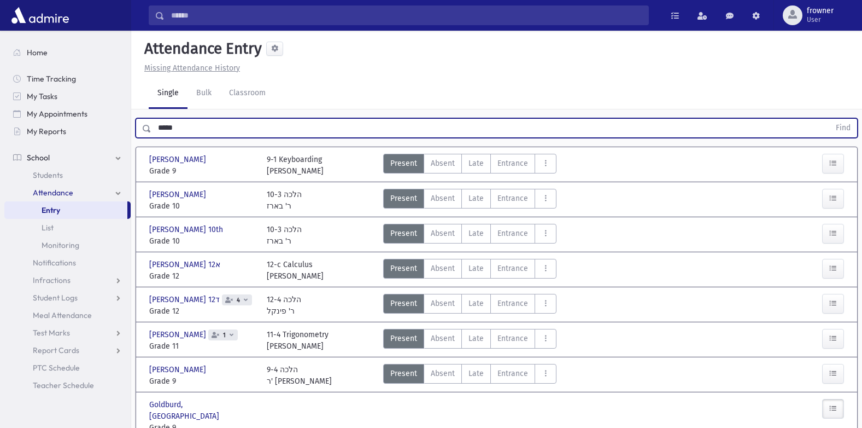
drag, startPoint x: 228, startPoint y: 126, endPoint x: 0, endPoint y: 106, distance: 228.8
click at [0, 106] on html "Search Results Students" at bounding box center [431, 214] width 862 height 428
type input "****"
click at [829, 119] on button "Find" at bounding box center [843, 128] width 28 height 19
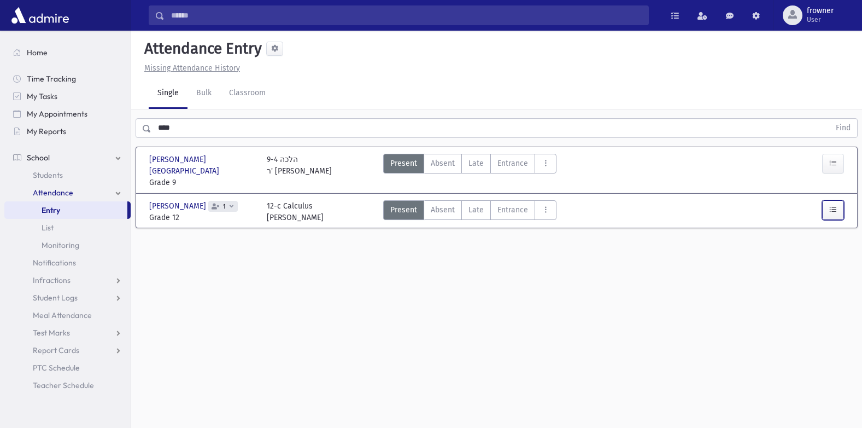
click at [833, 205] on icon "button" at bounding box center [833, 209] width 8 height 9
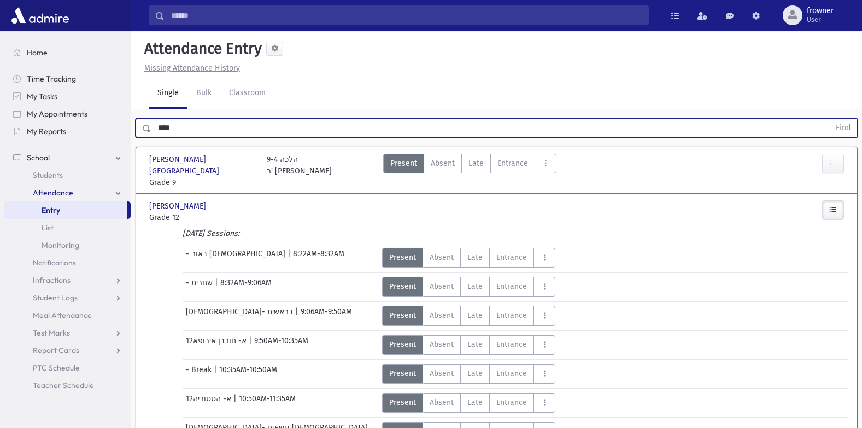
drag, startPoint x: 201, startPoint y: 126, endPoint x: -2, endPoint y: 131, distance: 203.5
click at [0, 131] on html "Search Results Students" at bounding box center [431, 214] width 862 height 428
type input "****"
click at [829, 119] on button "Find" at bounding box center [843, 128] width 28 height 19
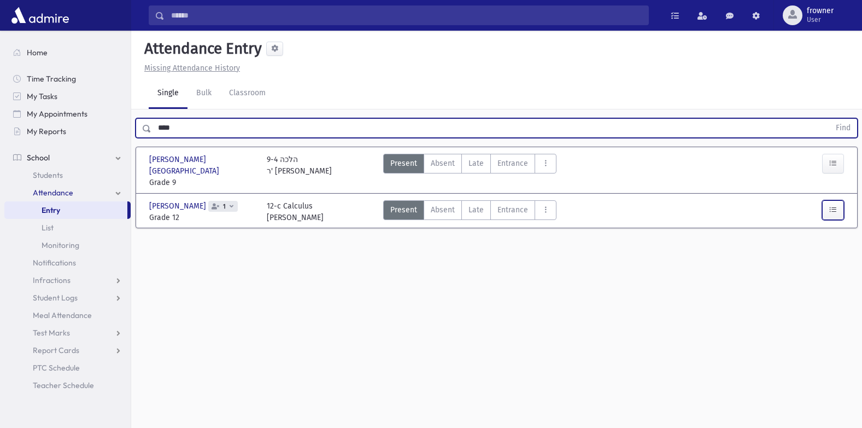
click at [833, 206] on button "button" at bounding box center [833, 210] width 22 height 20
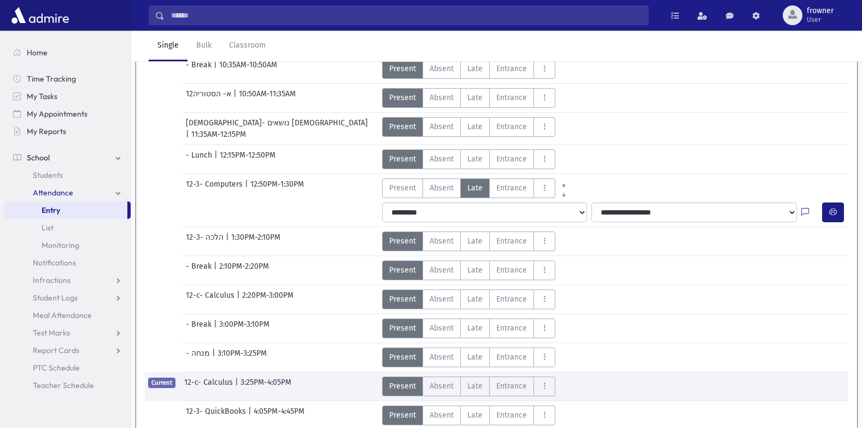
scroll to position [341, 0]
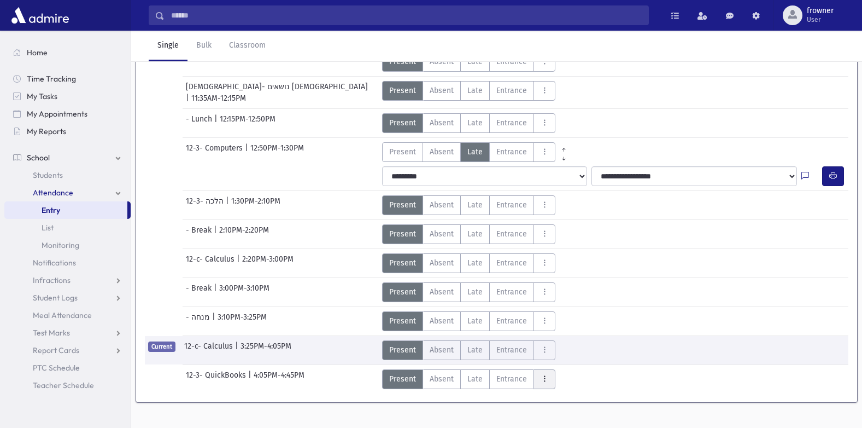
click at [546, 374] on icon "AttTypes" at bounding box center [545, 378] width 8 height 9
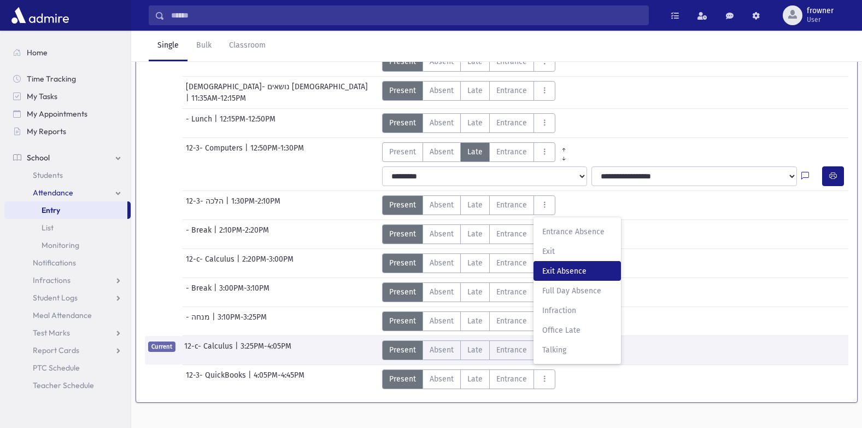
click at [565, 265] on span "Exit Absence" at bounding box center [577, 270] width 70 height 11
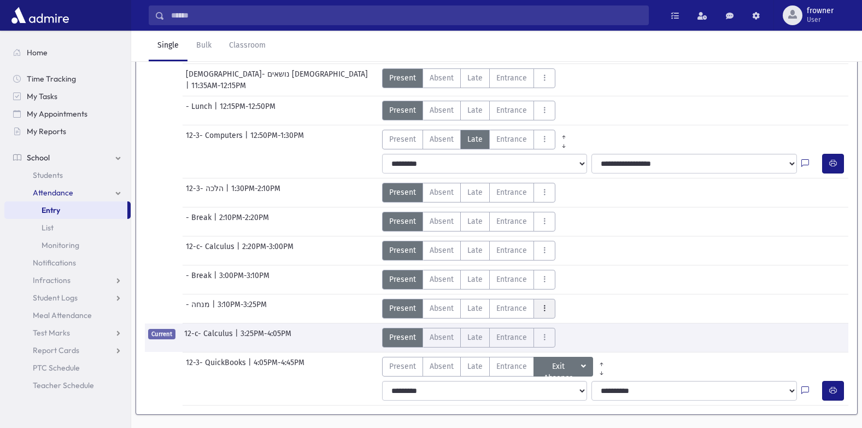
scroll to position [365, 0]
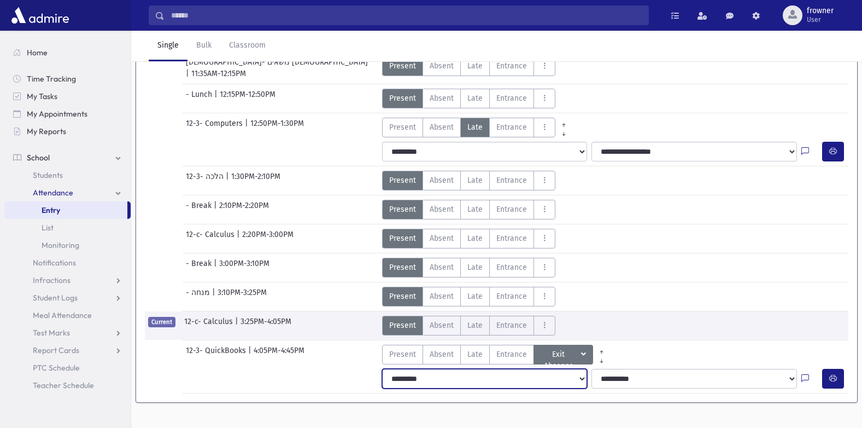
click at [494, 369] on select "**********" at bounding box center [485, 379] width 206 height 20
select select "*******"
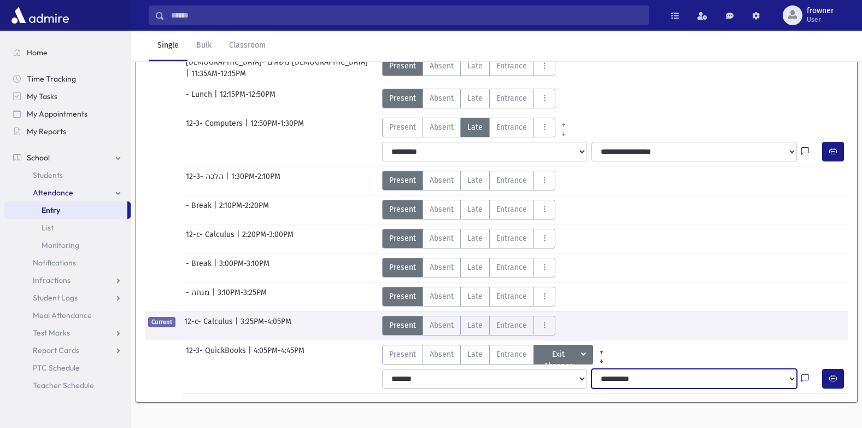
click at [612, 369] on select "**********" at bounding box center [695, 379] width 206 height 20
drag, startPoint x: 813, startPoint y: 359, endPoint x: 803, endPoint y: 362, distance: 10.9
click at [803, 374] on icon at bounding box center [806, 378] width 8 height 9
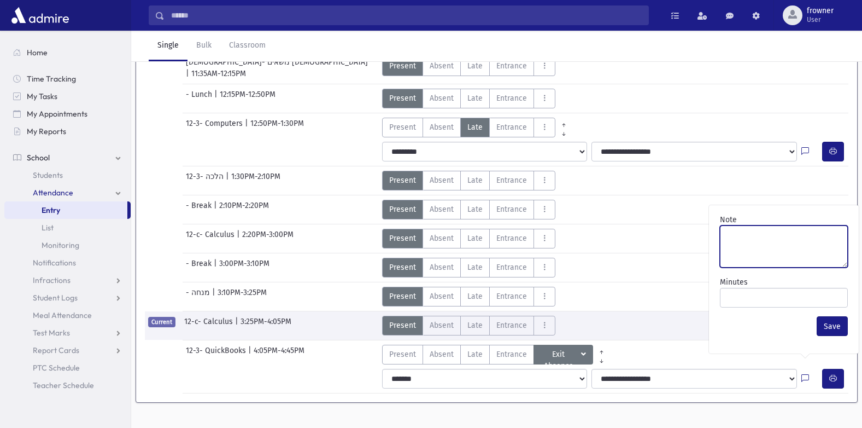
click at [790, 242] on textarea "Note" at bounding box center [784, 246] width 128 height 42
drag, startPoint x: 836, startPoint y: 239, endPoint x: 746, endPoint y: 243, distance: 89.7
click at [746, 243] on textarea "**********" at bounding box center [784, 246] width 128 height 42
drag, startPoint x: 765, startPoint y: 237, endPoint x: 726, endPoint y: 238, distance: 39.4
click at [726, 238] on textarea "**********" at bounding box center [784, 246] width 128 height 42
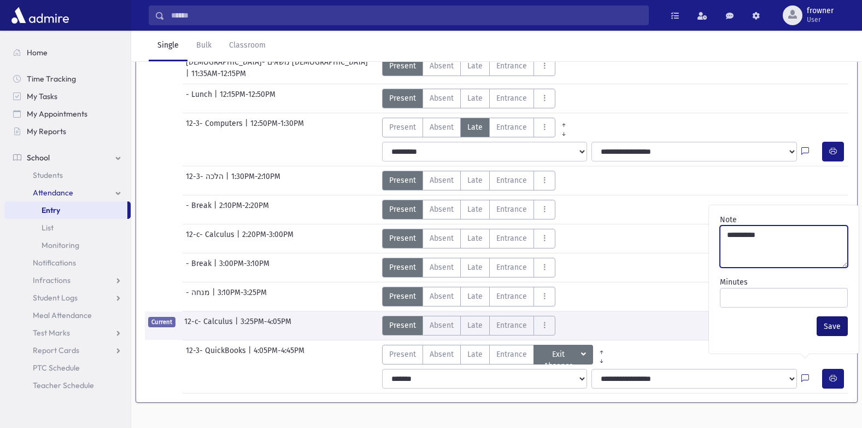
type textarea "**********"
drag, startPoint x: 830, startPoint y: 324, endPoint x: 840, endPoint y: 356, distance: 33.9
click at [831, 324] on button "Save" at bounding box center [832, 326] width 31 height 20
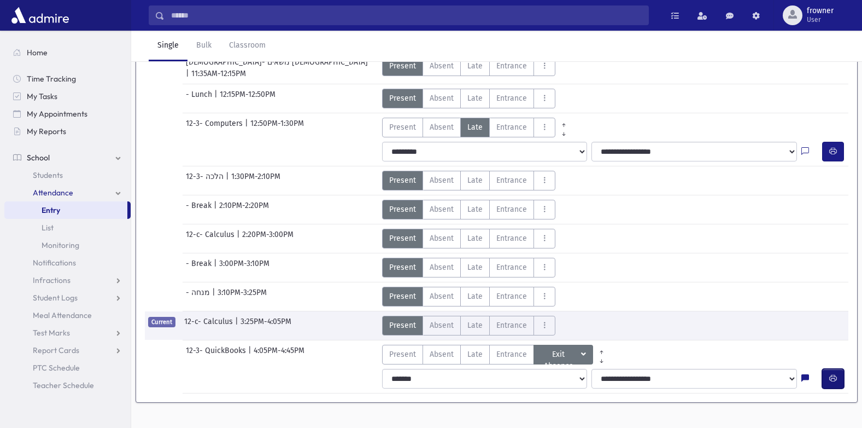
click at [841, 369] on button "button" at bounding box center [833, 379] width 22 height 20
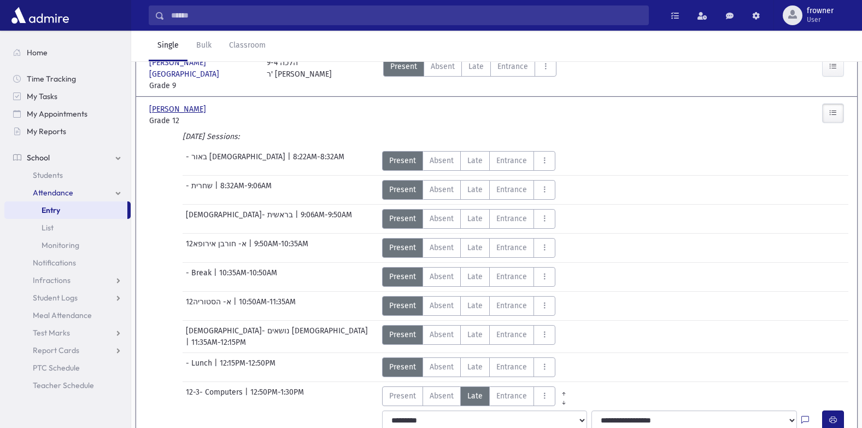
scroll to position [37, 0]
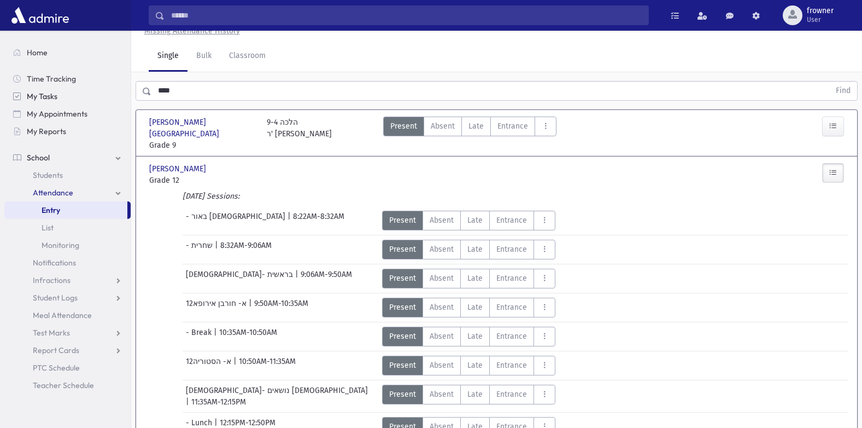
click at [69, 88] on div "Search Results Students" at bounding box center [431, 367] width 862 height 808
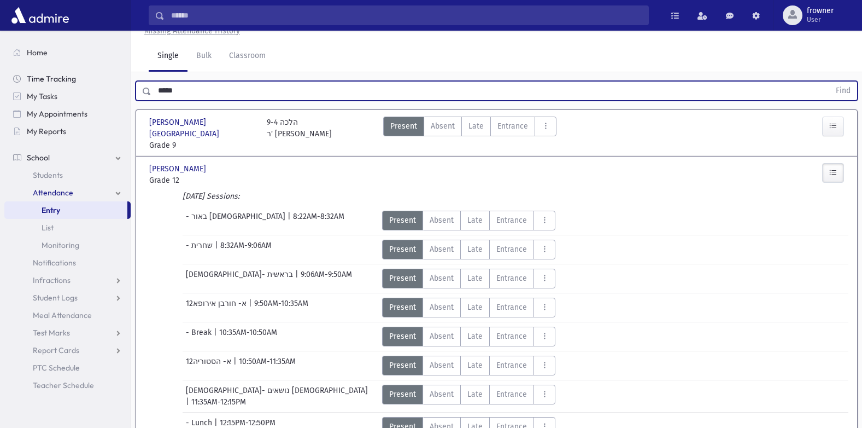
type input "*****"
click at [829, 81] on button "Find" at bounding box center [843, 90] width 28 height 19
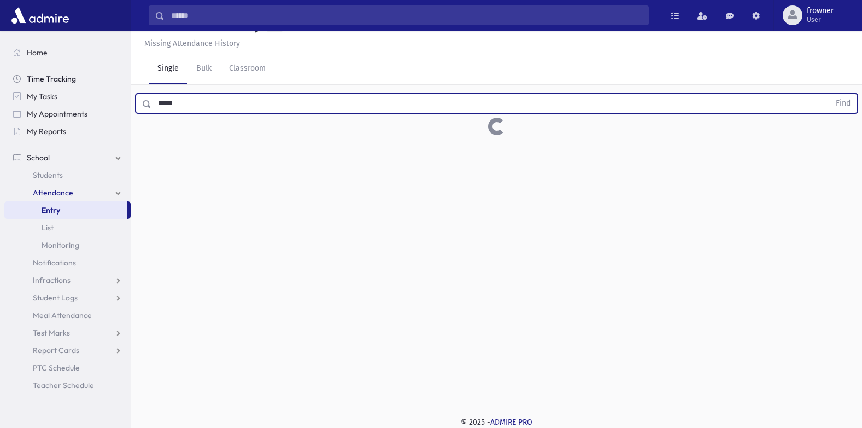
scroll to position [25, 0]
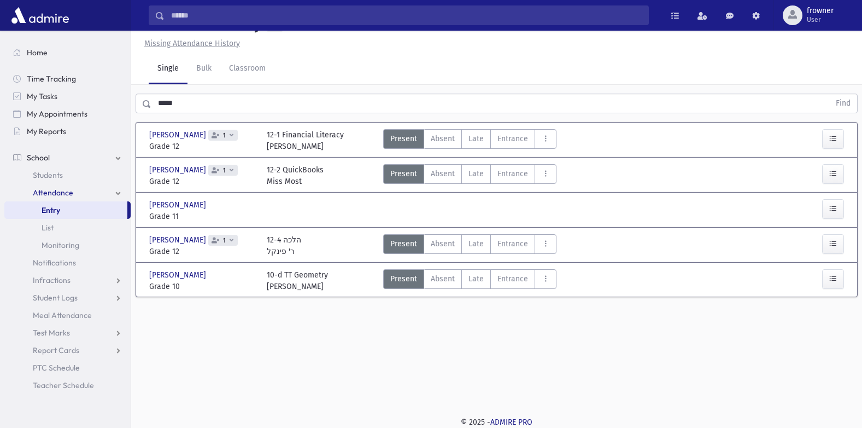
click at [827, 184] on div at bounding box center [833, 175] width 22 height 23
click at [833, 175] on icon "button" at bounding box center [833, 173] width 8 height 9
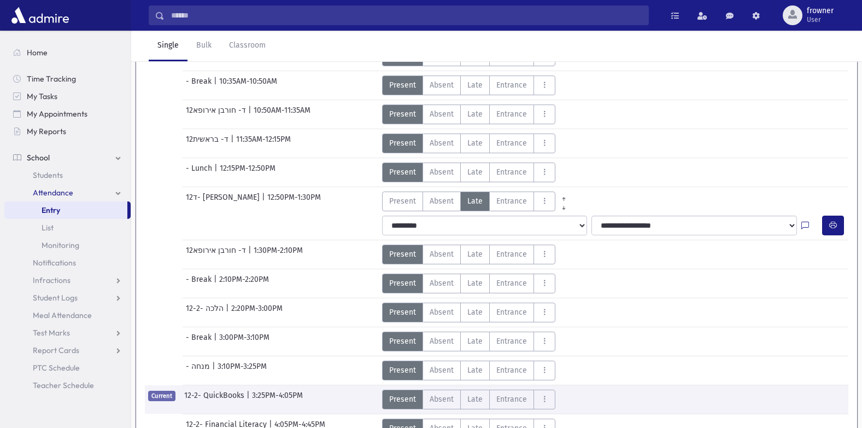
scroll to position [407, 0]
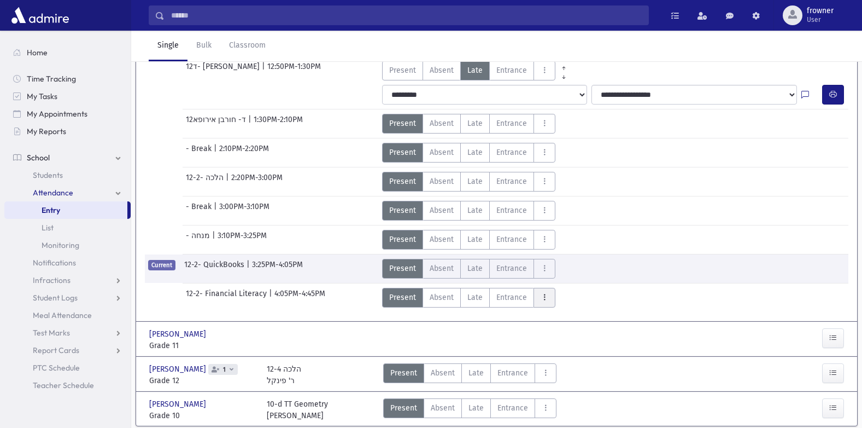
click at [543, 294] on icon "AttTypes" at bounding box center [545, 297] width 8 height 9
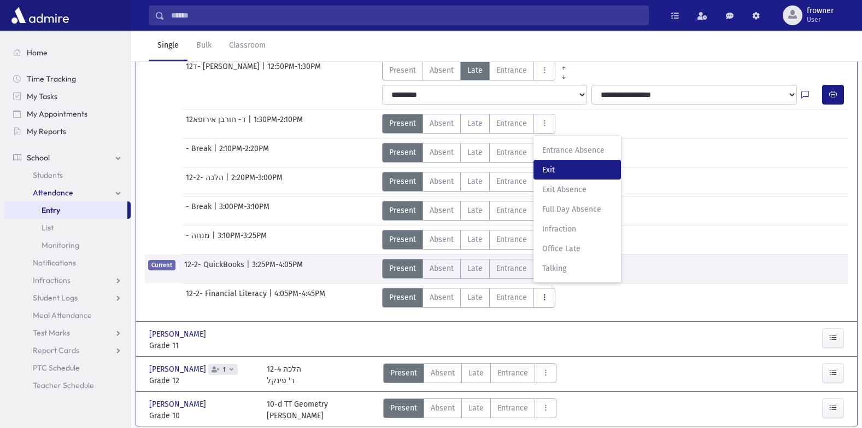
click at [559, 172] on span "Exit" at bounding box center [577, 169] width 70 height 11
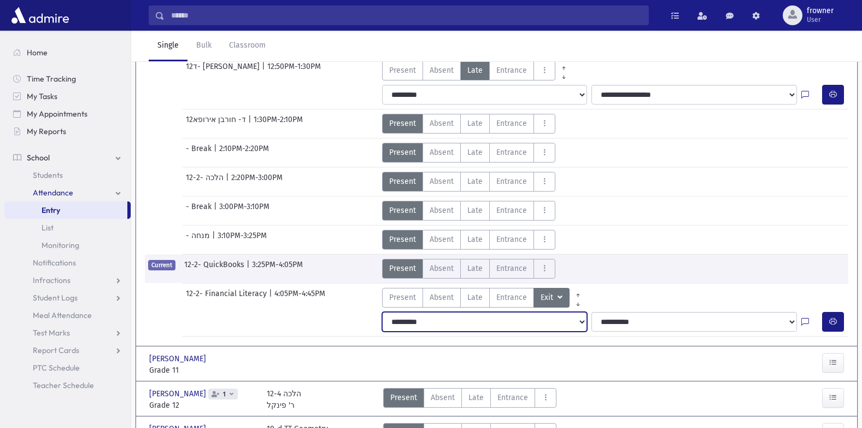
click at [515, 319] on select "**********" at bounding box center [485, 322] width 206 height 20
select select "*******"
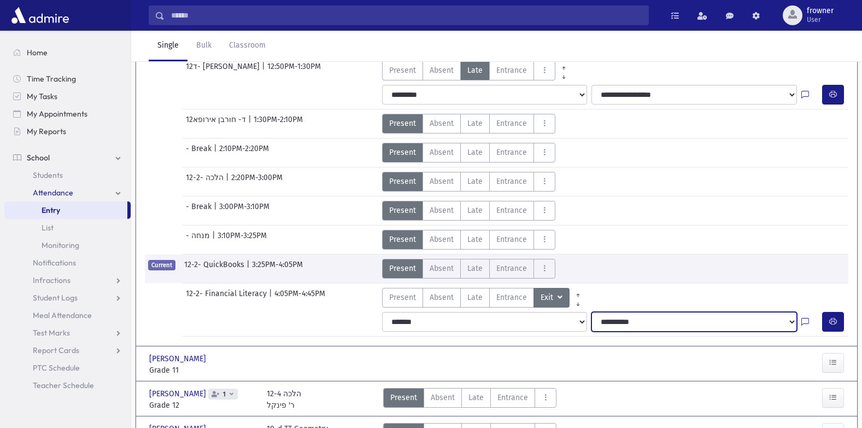
click at [641, 321] on select "**********" at bounding box center [695, 322] width 206 height 20
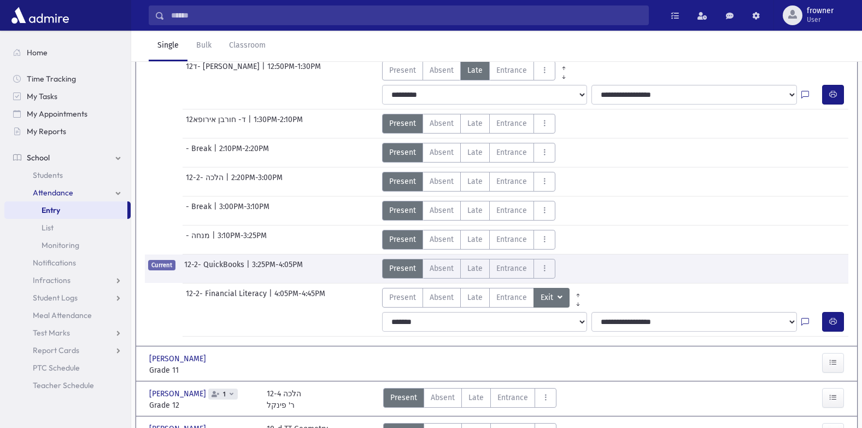
click at [804, 319] on icon at bounding box center [806, 321] width 8 height 9
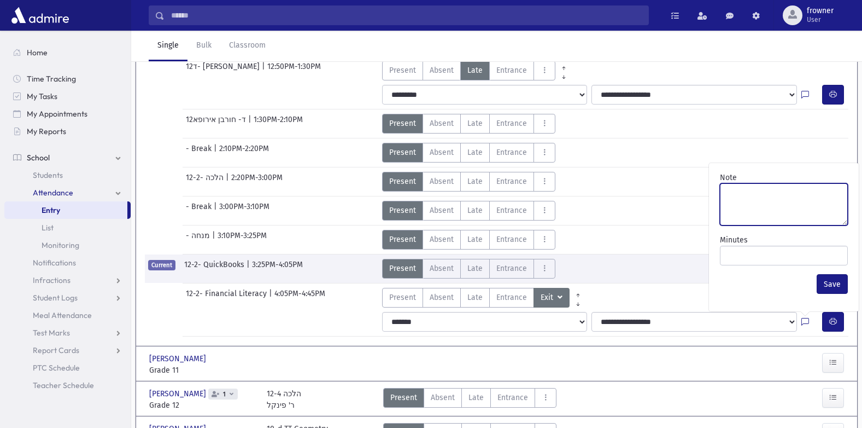
drag, startPoint x: 775, startPoint y: 215, endPoint x: 787, endPoint y: 265, distance: 50.7
click at [775, 215] on textarea "Note" at bounding box center [784, 204] width 128 height 42
paste textarea "**********"
type textarea "**********"
drag, startPoint x: 825, startPoint y: 284, endPoint x: 828, endPoint y: 307, distance: 23.3
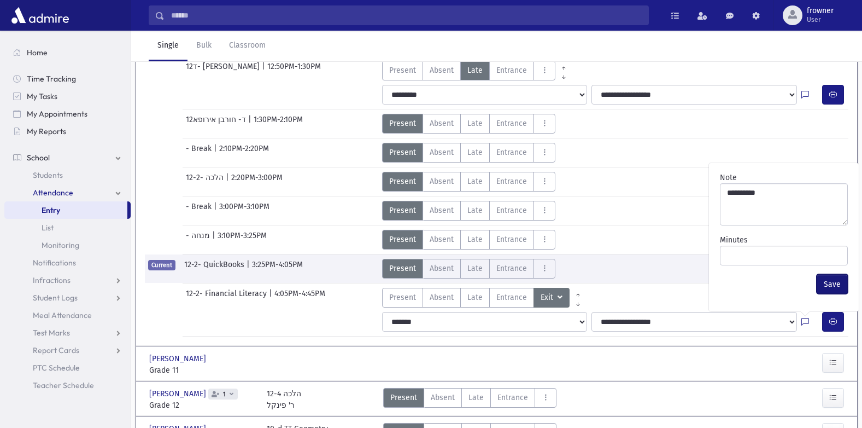
click at [825, 284] on button "Save" at bounding box center [832, 284] width 31 height 20
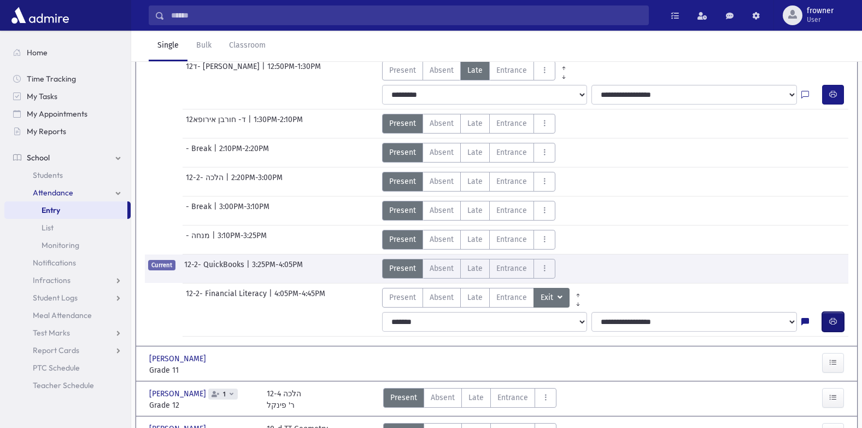
click at [833, 321] on icon "button" at bounding box center [833, 321] width 8 height 9
drag, startPoint x: 144, startPoint y: 125, endPoint x: 0, endPoint y: 127, distance: 144.4
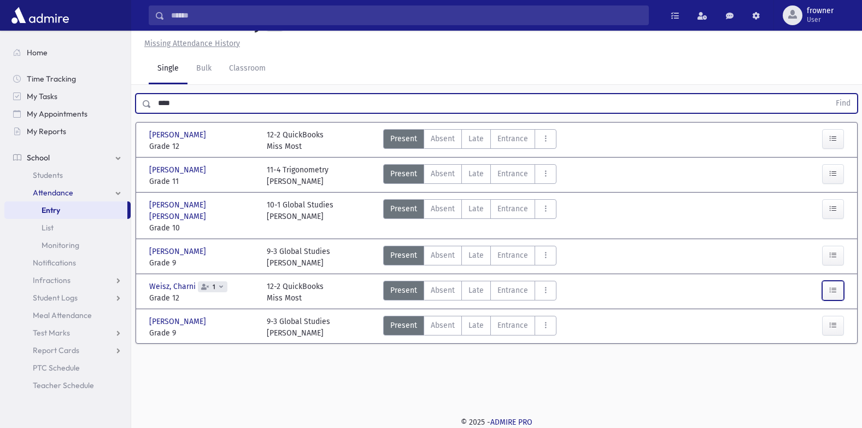
click at [829, 295] on icon "button" at bounding box center [833, 289] width 8 height 9
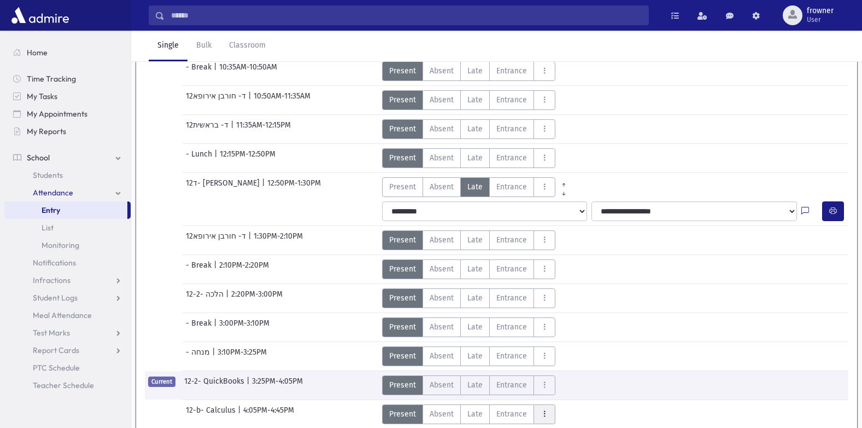
click at [541, 409] on icon "AttTypes" at bounding box center [545, 413] width 8 height 9
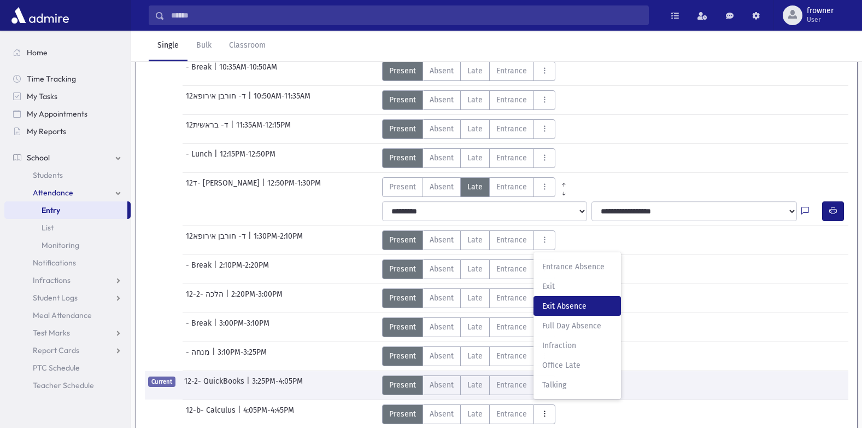
click at [557, 300] on span "Exit Absence" at bounding box center [577, 305] width 70 height 11
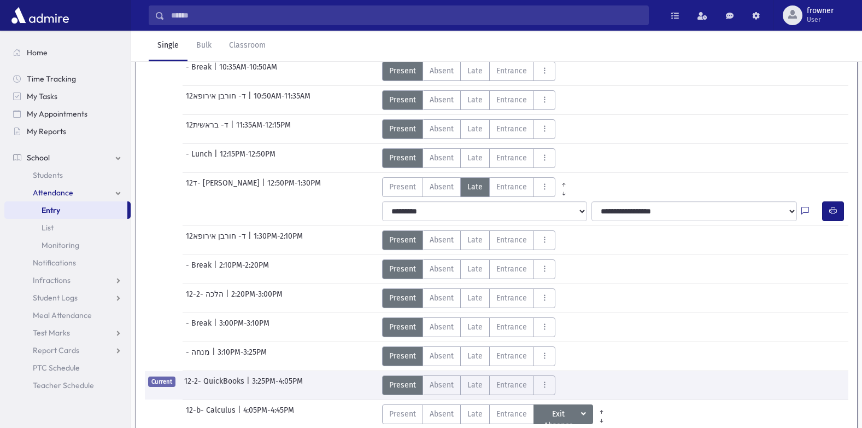
drag, startPoint x: 527, startPoint y: 350, endPoint x: 543, endPoint y: 352, distance: 15.9
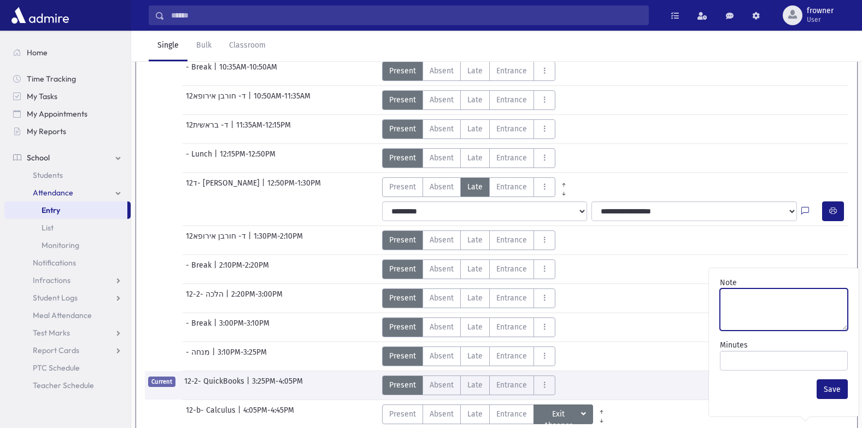
click at [776, 288] on textarea "Note" at bounding box center [784, 309] width 128 height 42
click at [825, 379] on button "Save" at bounding box center [832, 389] width 31 height 20
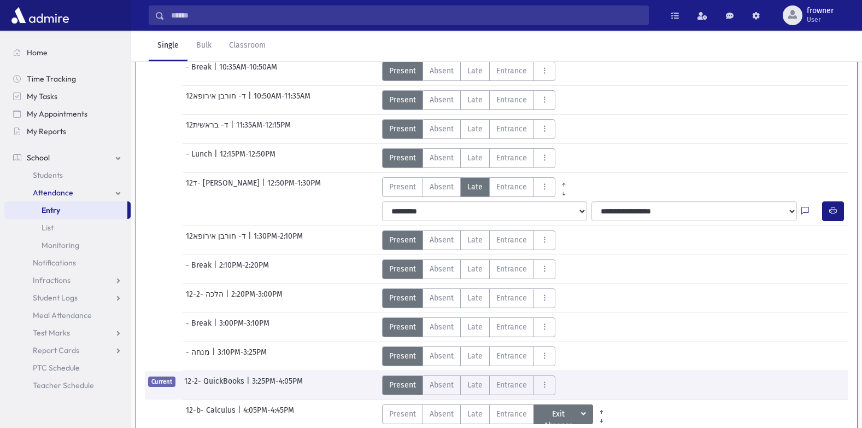
drag, startPoint x: 208, startPoint y: 124, endPoint x: 25, endPoint y: 129, distance: 183.2
click at [25, 129] on div "Search Results Students" at bounding box center [431, 65] width 862 height 944
type input "***"
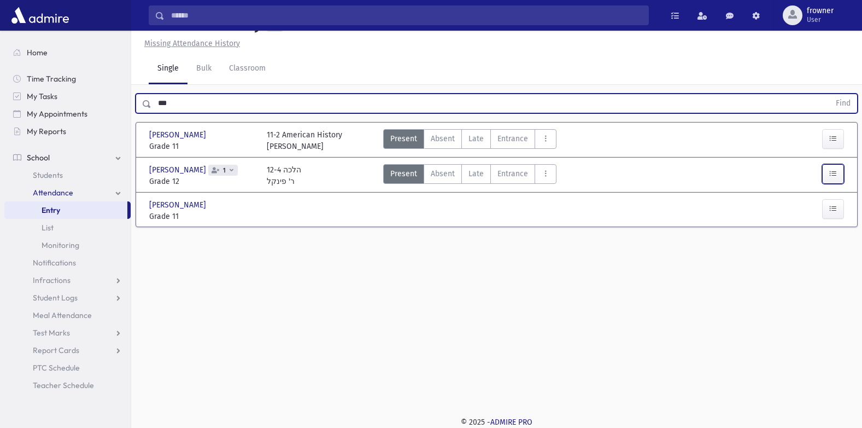
click at [833, 178] on icon "button" at bounding box center [833, 173] width 8 height 9
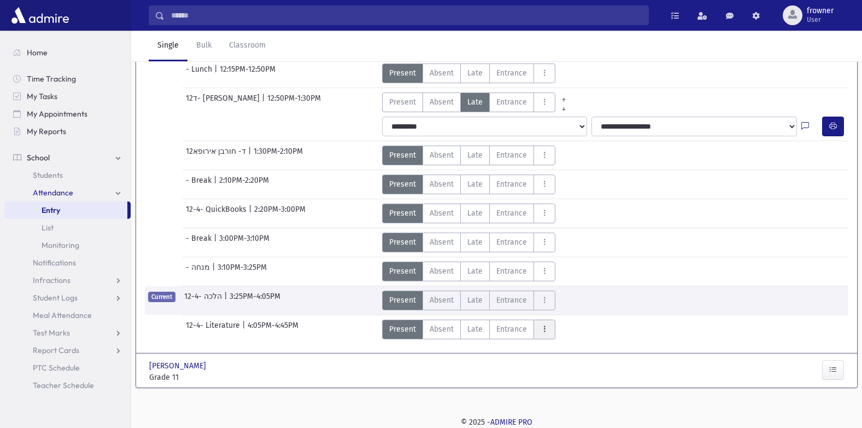
click at [540, 330] on button "AttTypes" at bounding box center [545, 329] width 22 height 20
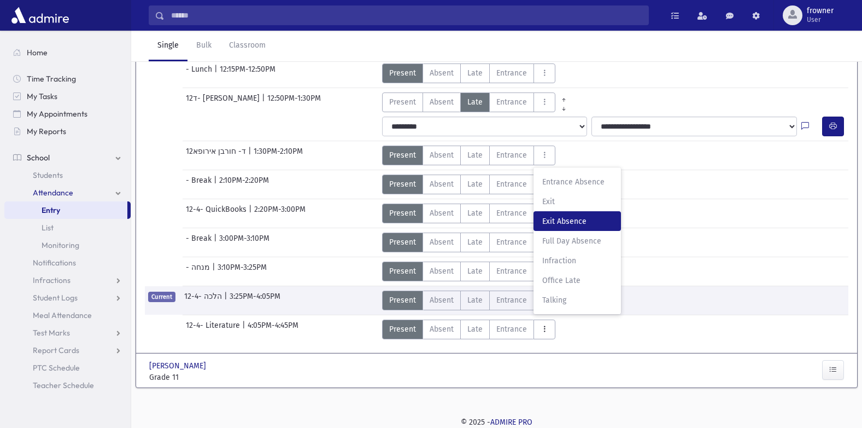
click at [555, 226] on span "Exit Absence" at bounding box center [577, 220] width 70 height 11
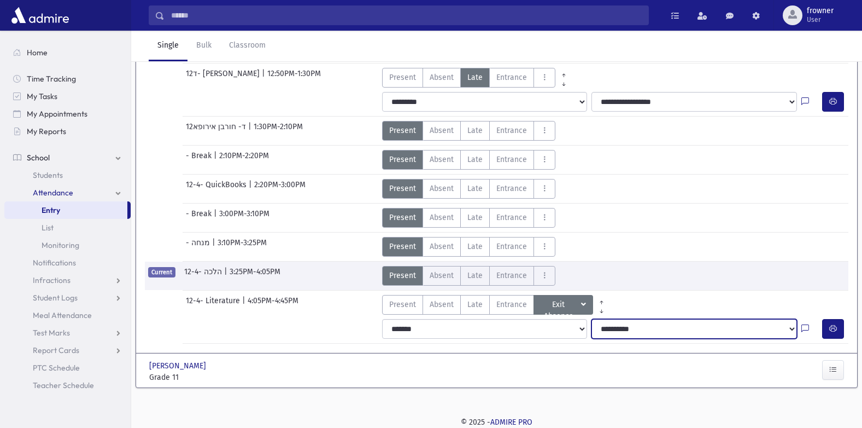
click at [662, 338] on select "**********" at bounding box center [695, 329] width 206 height 20
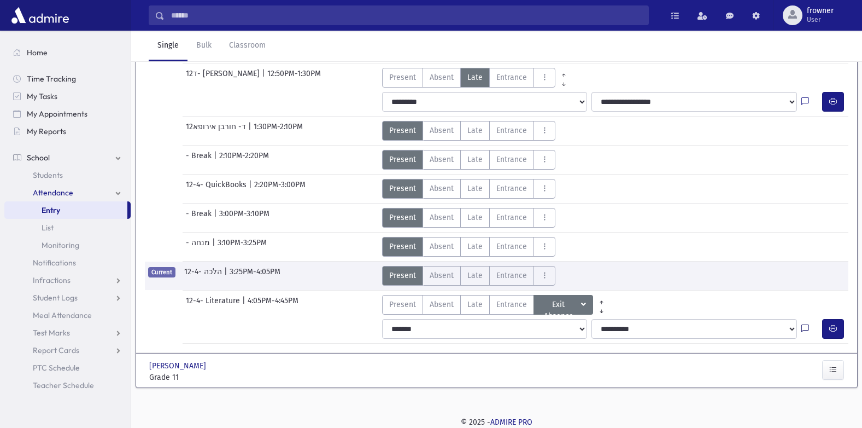
click at [806, 335] on link at bounding box center [806, 328] width 8 height 11
click at [805, 334] on icon at bounding box center [806, 328] width 8 height 9
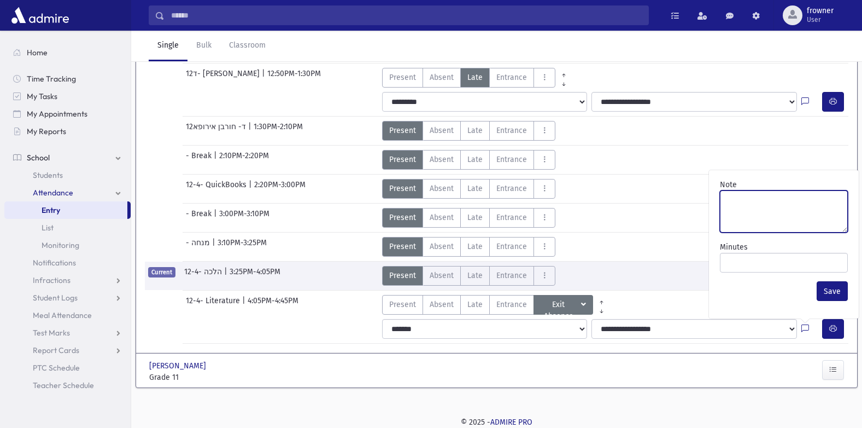
click at [773, 232] on textarea "Note" at bounding box center [784, 211] width 128 height 42
drag, startPoint x: 826, startPoint y: 314, endPoint x: 830, endPoint y: 330, distance: 16.3
click at [827, 301] on button "Save" at bounding box center [832, 291] width 31 height 20
click at [838, 338] on button "button" at bounding box center [833, 329] width 22 height 20
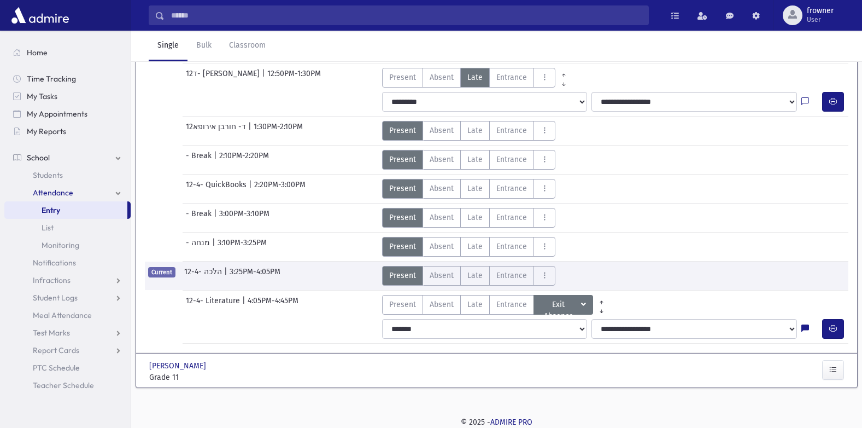
drag, startPoint x: 116, startPoint y: 112, endPoint x: 0, endPoint y: 103, distance: 116.7
